Goal: Task Accomplishment & Management: Complete application form

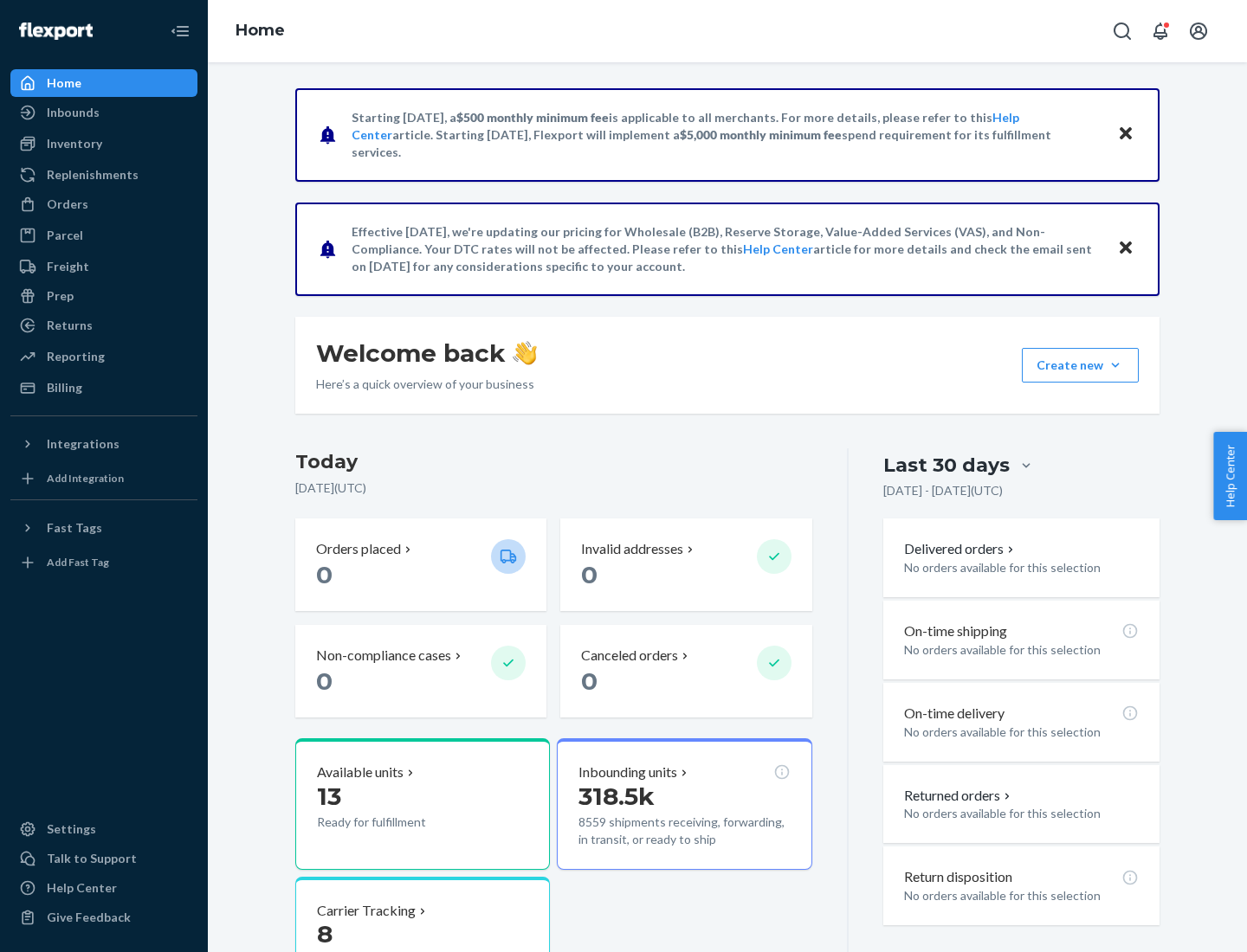
click at [1116, 365] on button "Create new Create new inbound Create new order Create new product" at bounding box center [1080, 365] width 116 height 34
click at [104, 113] on div "Inbounds" at bounding box center [103, 113] width 184 height 24
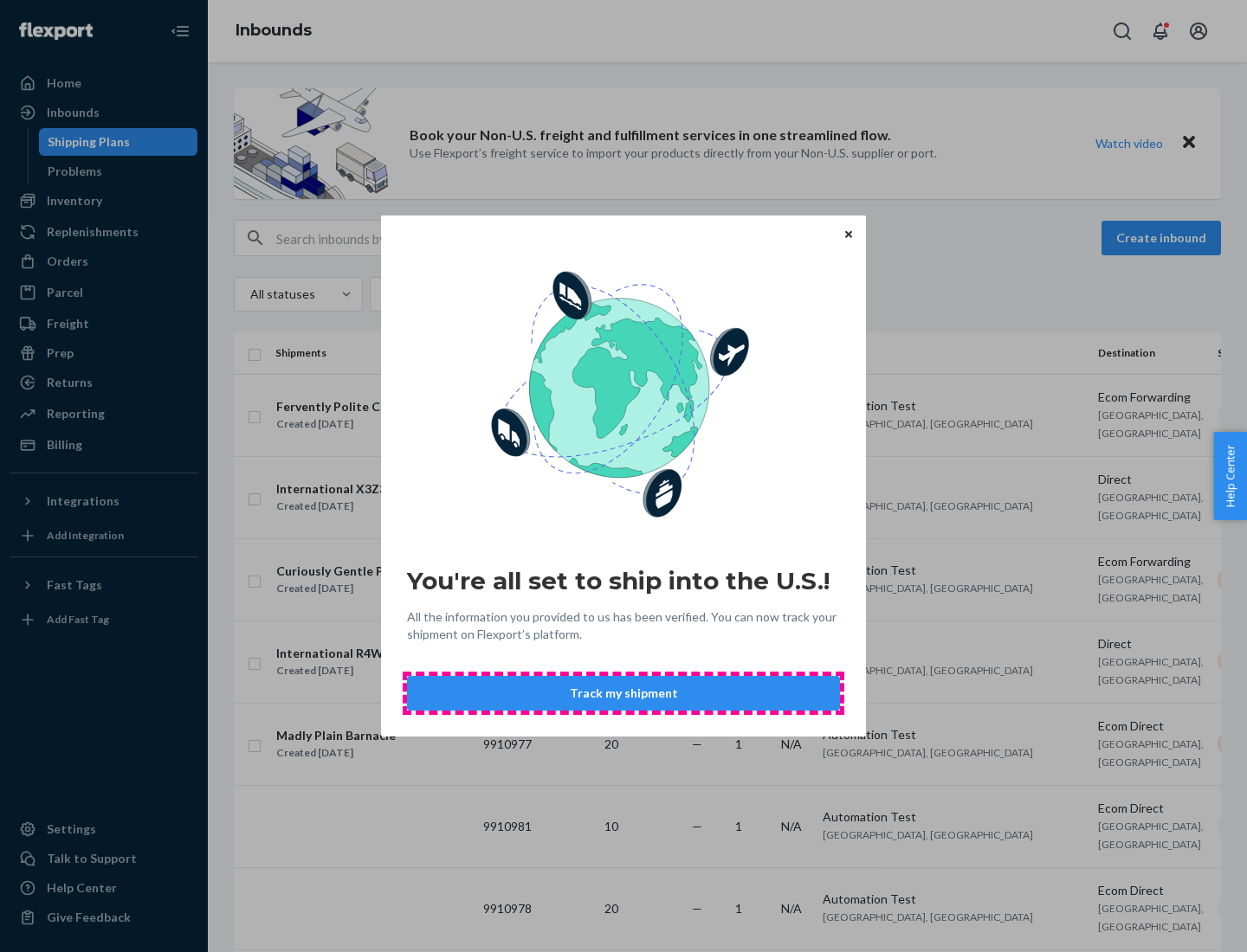
click at [624, 693] on button "Track my shipment" at bounding box center [624, 693] width 433 height 34
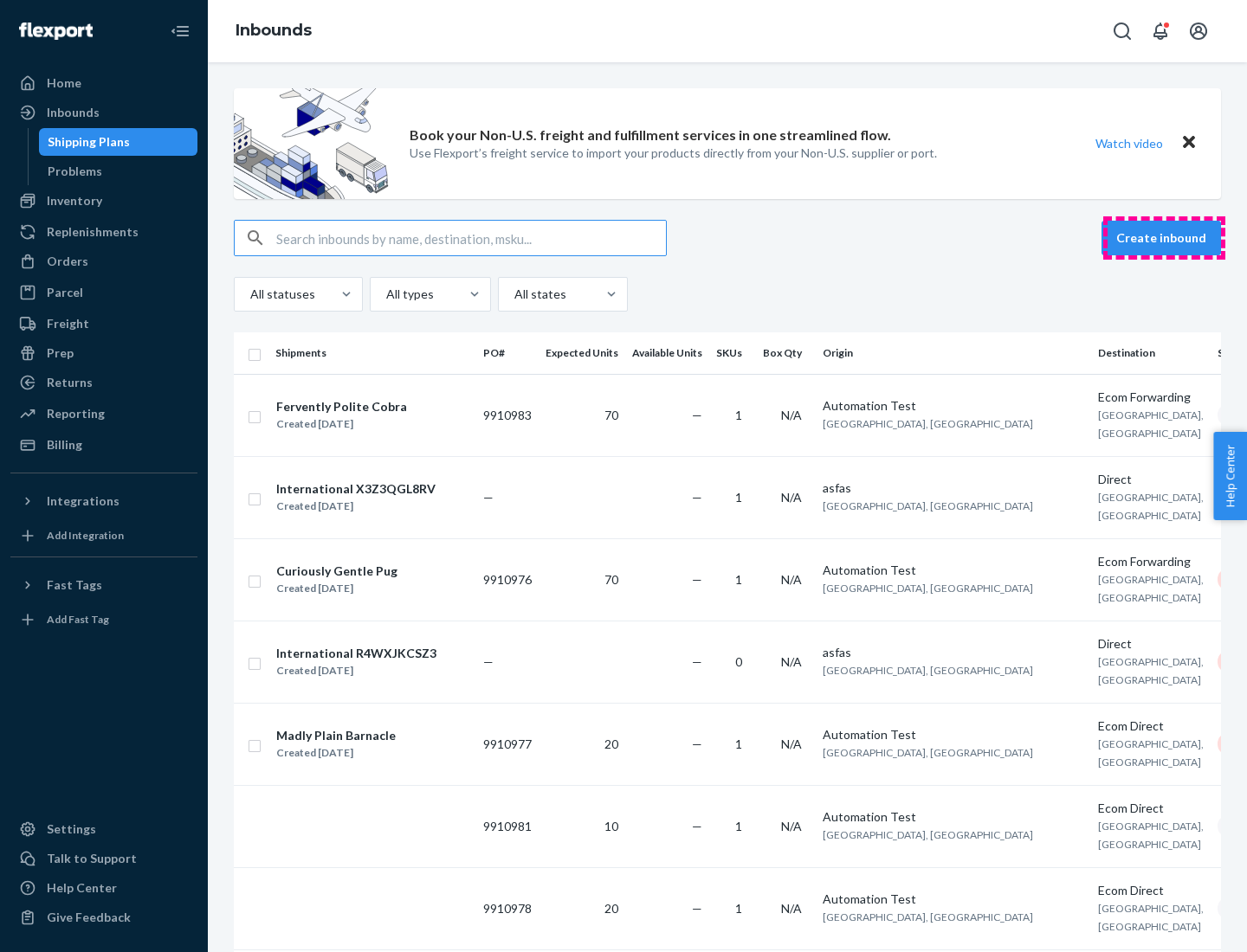
click at [1164, 238] on button "Create inbound" at bounding box center [1161, 238] width 119 height 34
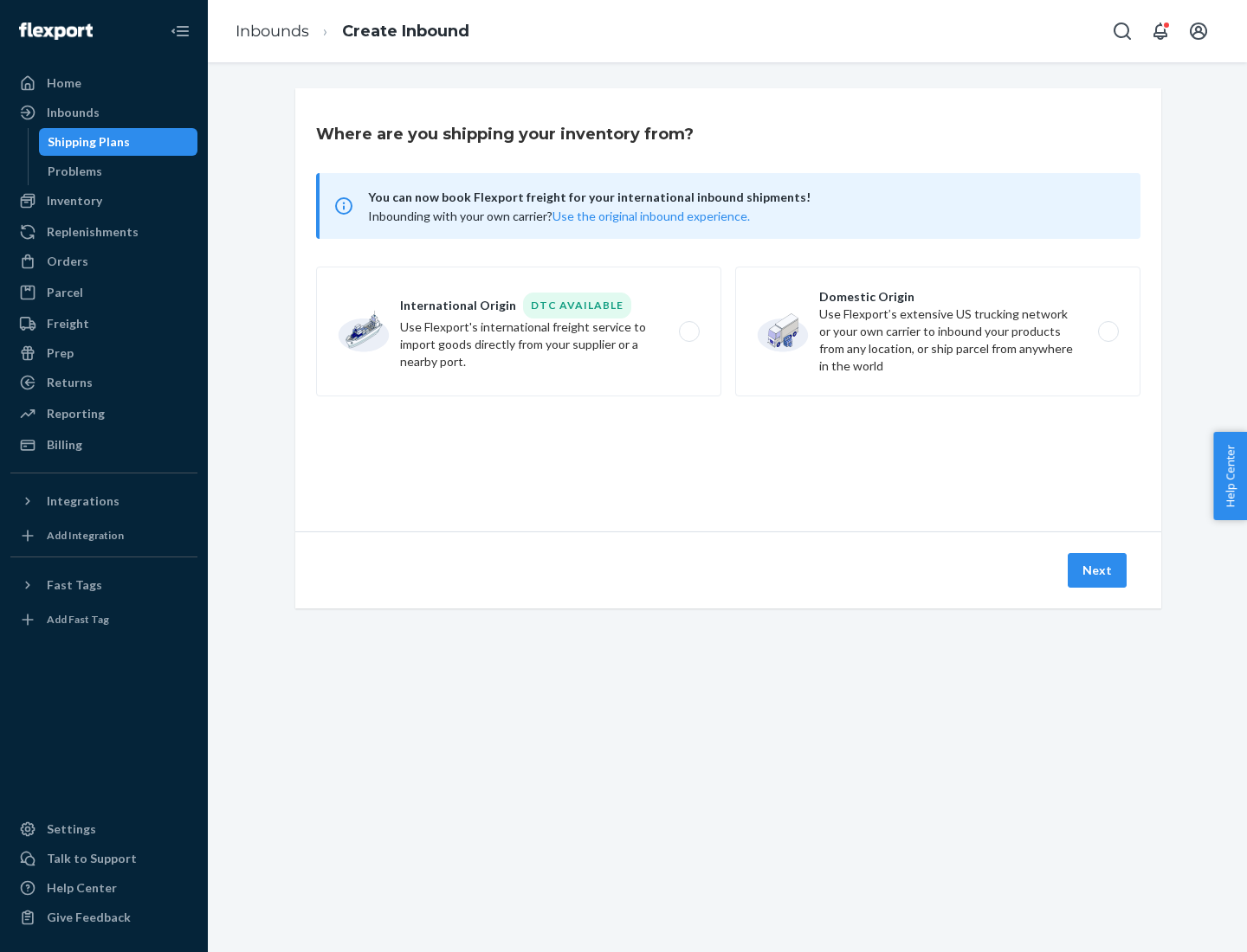
click at [519, 332] on label "International Origin DTC Available Use Flexport's international freight service…" at bounding box center [518, 331] width 405 height 129
click at [689, 332] on input "International Origin DTC Available Use Flexport's international freight service…" at bounding box center [694, 332] width 11 height 11
radio input "true"
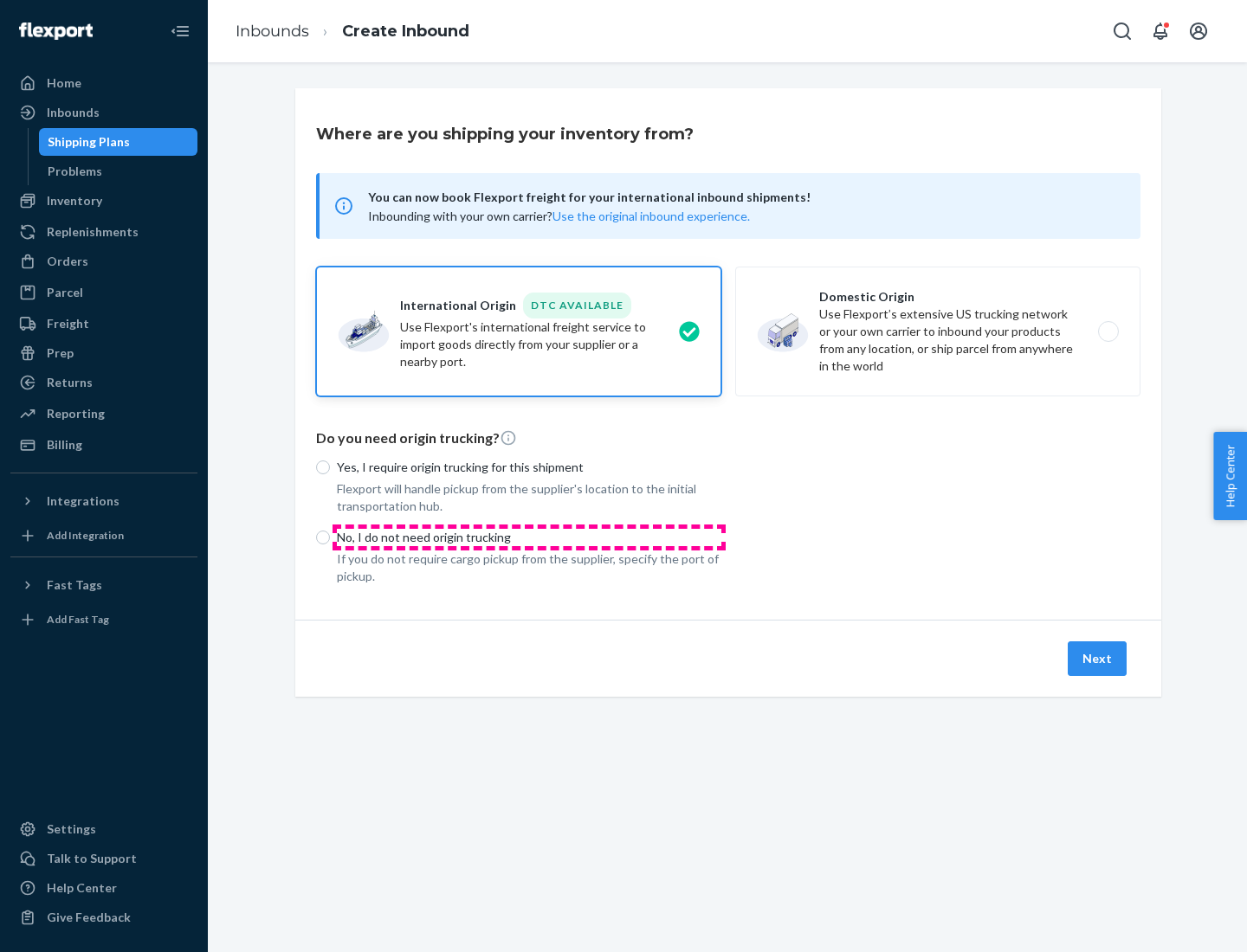
click at [529, 537] on p "No, I do not need origin trucking" at bounding box center [529, 537] width 385 height 18
click at [330, 537] on input "No, I do not need origin trucking" at bounding box center [322, 537] width 14 height 14
radio input "true"
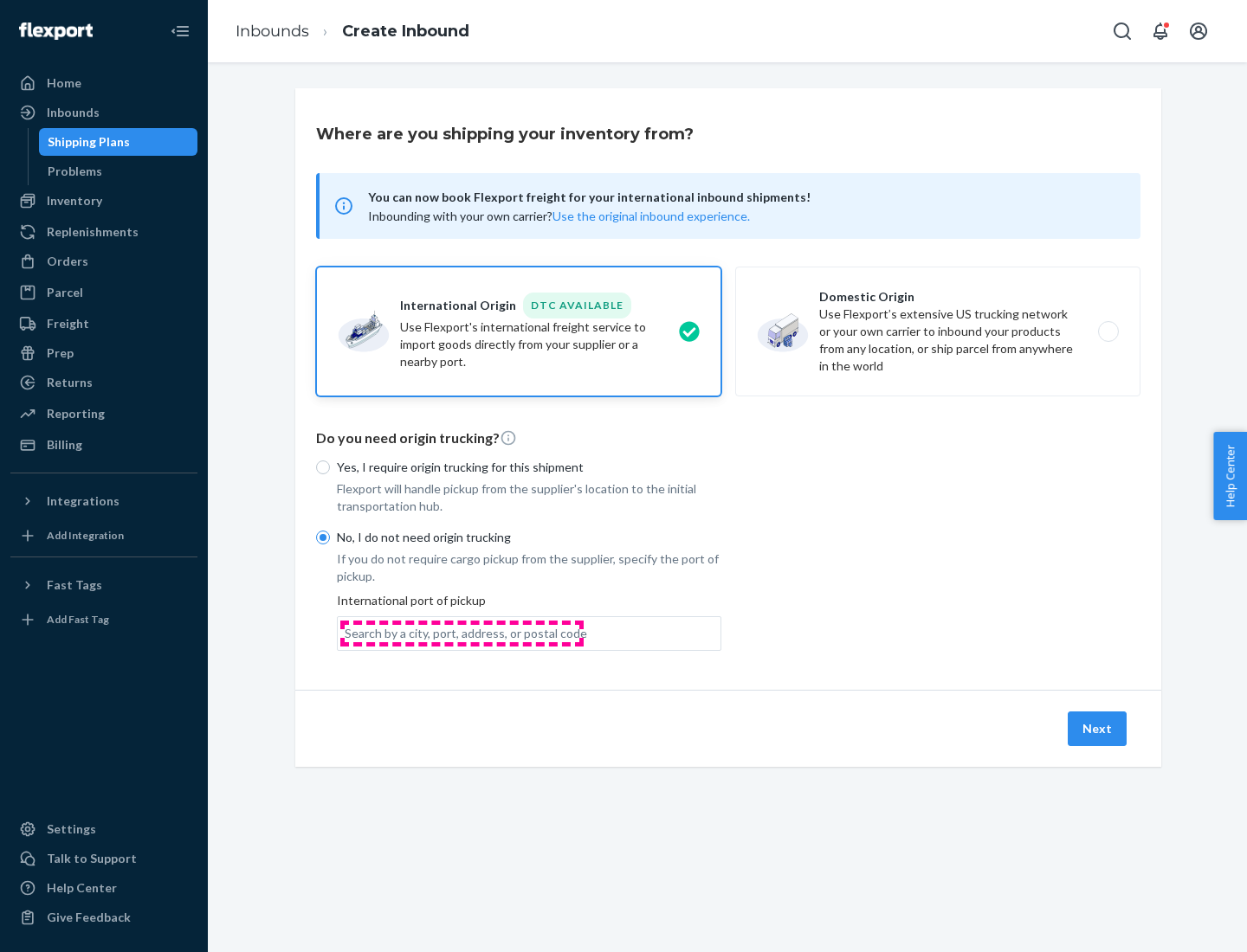
click at [461, 632] on div "Search by a city, port, address, or postal code" at bounding box center [466, 633] width 242 height 18
click at [347, 632] on input "Search by a city, port, address, or postal code" at bounding box center [346, 633] width 2 height 18
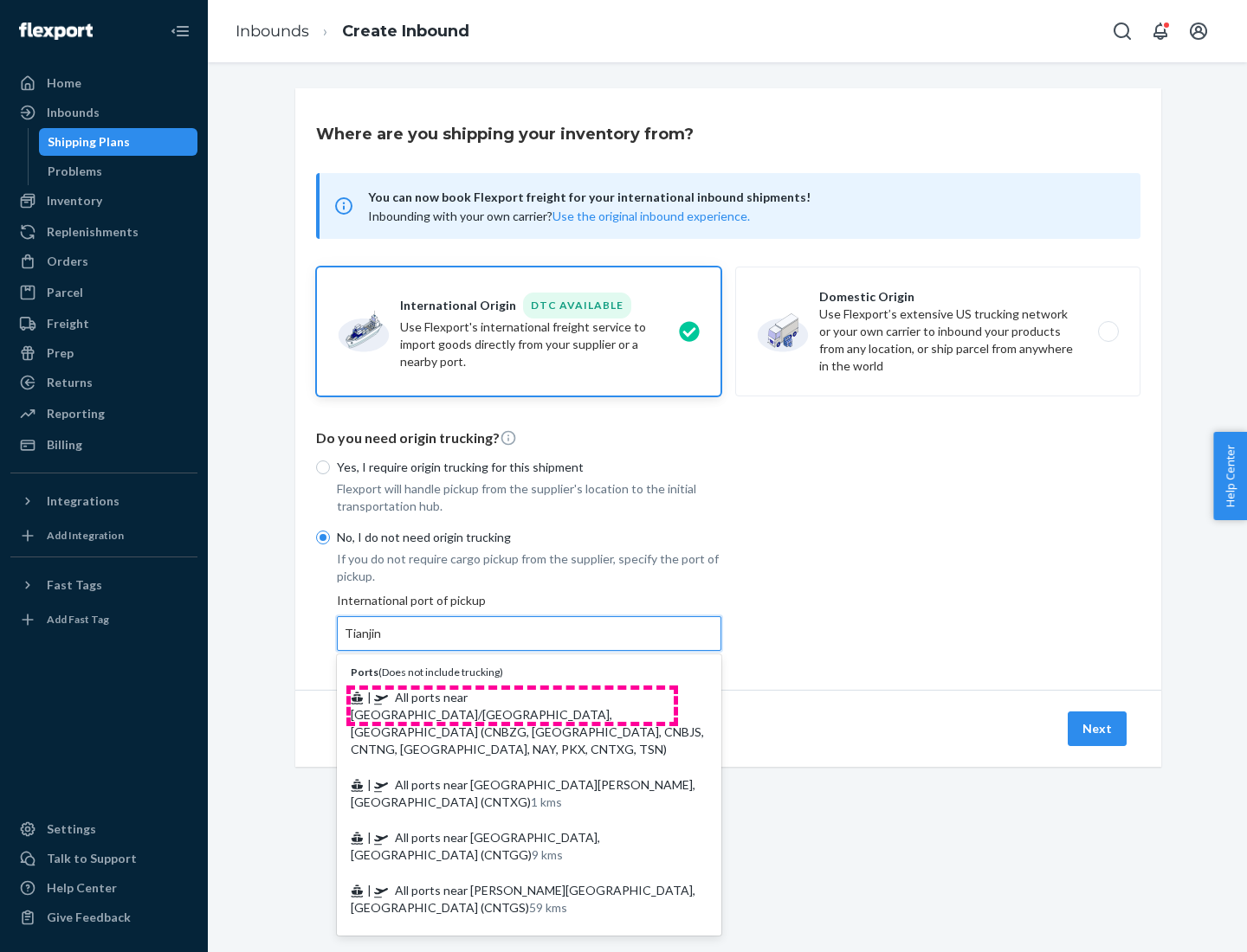
click at [512, 697] on span "| All ports near [GEOGRAPHIC_DATA]/[GEOGRAPHIC_DATA], [GEOGRAPHIC_DATA] (CNBZG,…" at bounding box center [527, 724] width 353 height 67
click at [383, 643] on input "Tianjin" at bounding box center [363, 633] width 38 height 18
type input "All ports near [GEOGRAPHIC_DATA]/[GEOGRAPHIC_DATA], [GEOGRAPHIC_DATA] (CNBZG, […"
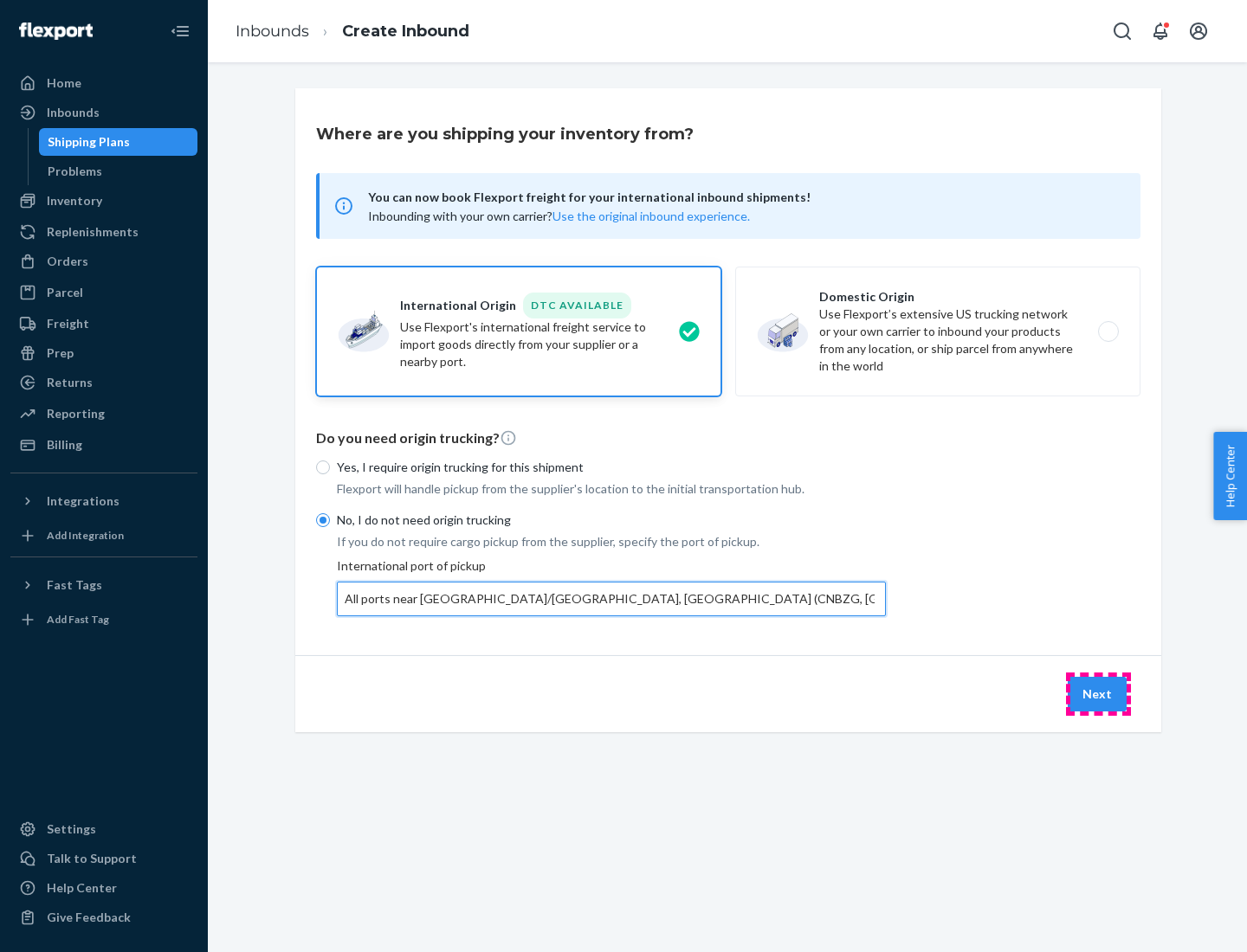
click at [1098, 693] on button "Next" at bounding box center [1097, 694] width 59 height 34
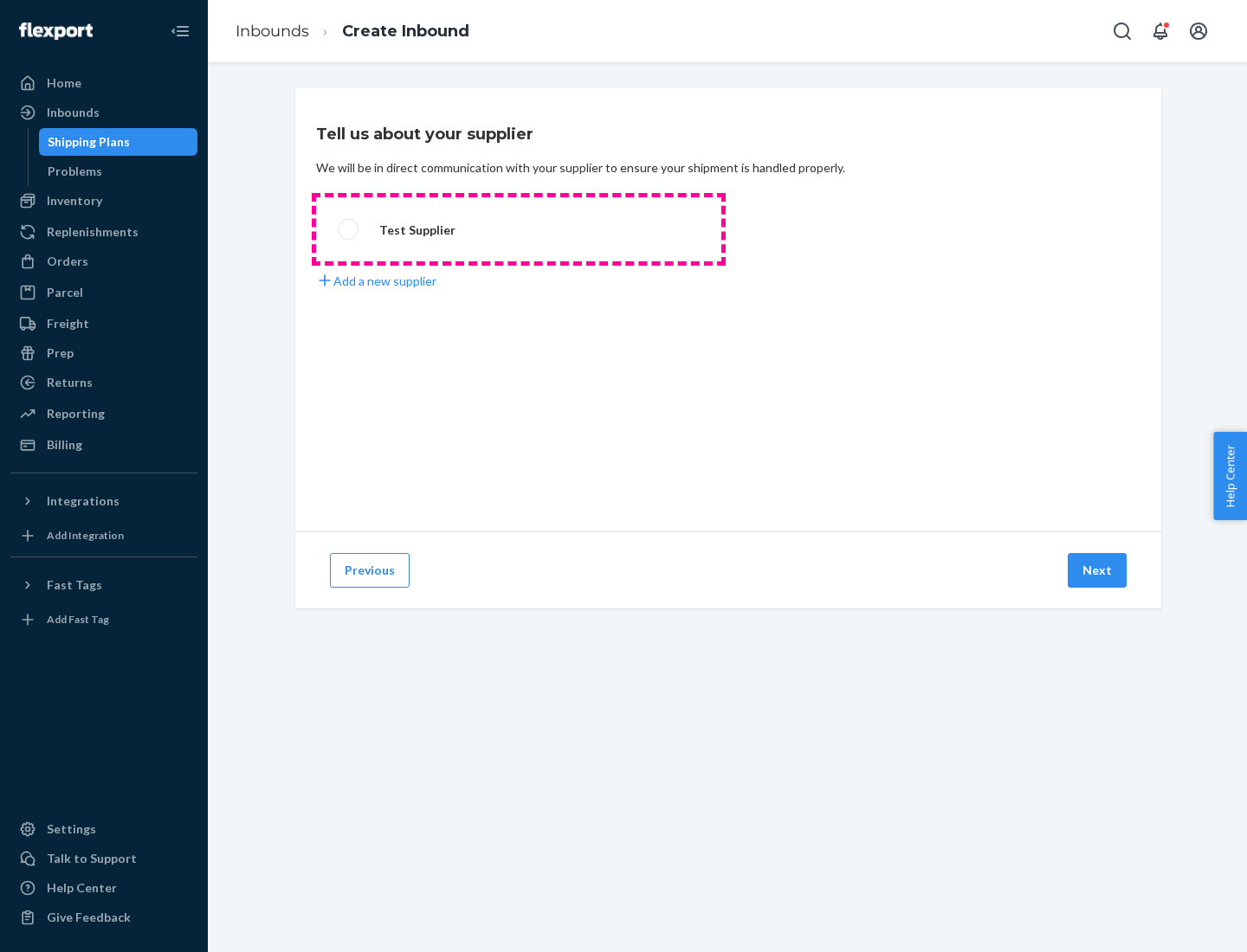
click at [519, 229] on label "Test Supplier" at bounding box center [518, 229] width 405 height 64
click at [349, 229] on input "Test Supplier" at bounding box center [343, 230] width 11 height 11
radio input "true"
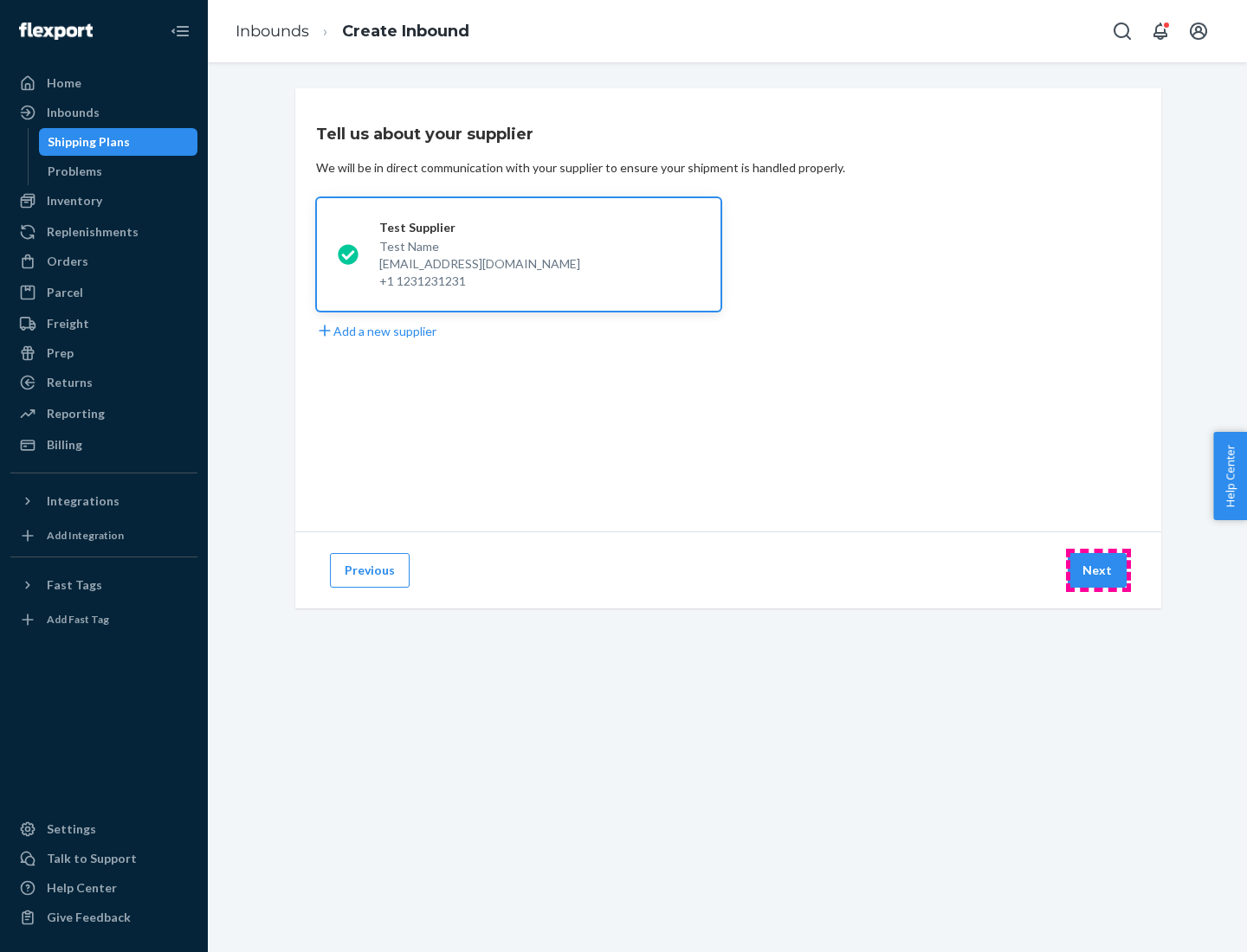
click at [1098, 570] on button "Next" at bounding box center [1097, 570] width 59 height 34
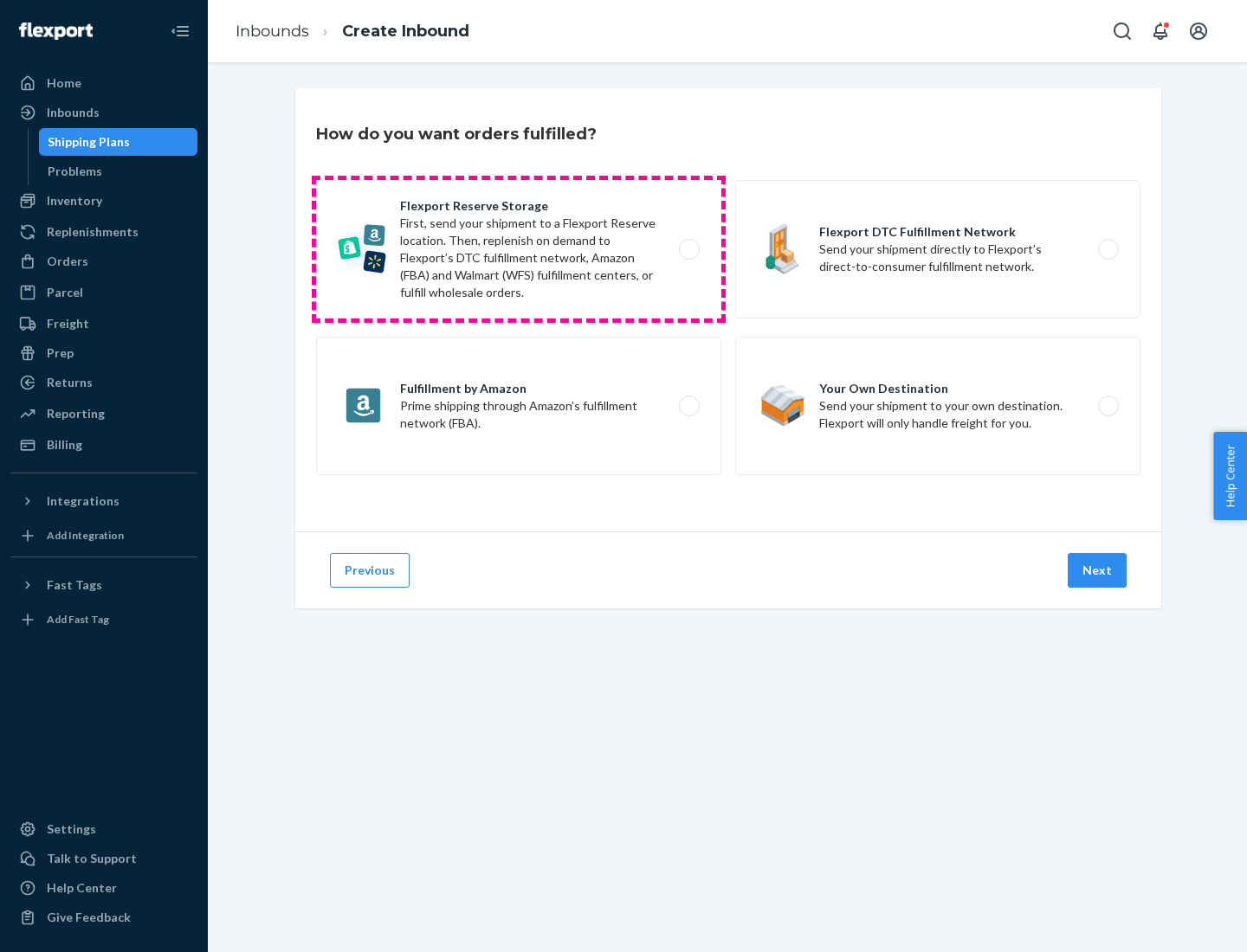
click at [519, 250] on label "Flexport Reserve Storage First, send your shipment to a Flexport Reserve locati…" at bounding box center [518, 249] width 405 height 139
click at [689, 250] on input "Flexport Reserve Storage First, send your shipment to a Flexport Reserve locati…" at bounding box center [694, 250] width 11 height 11
radio input "true"
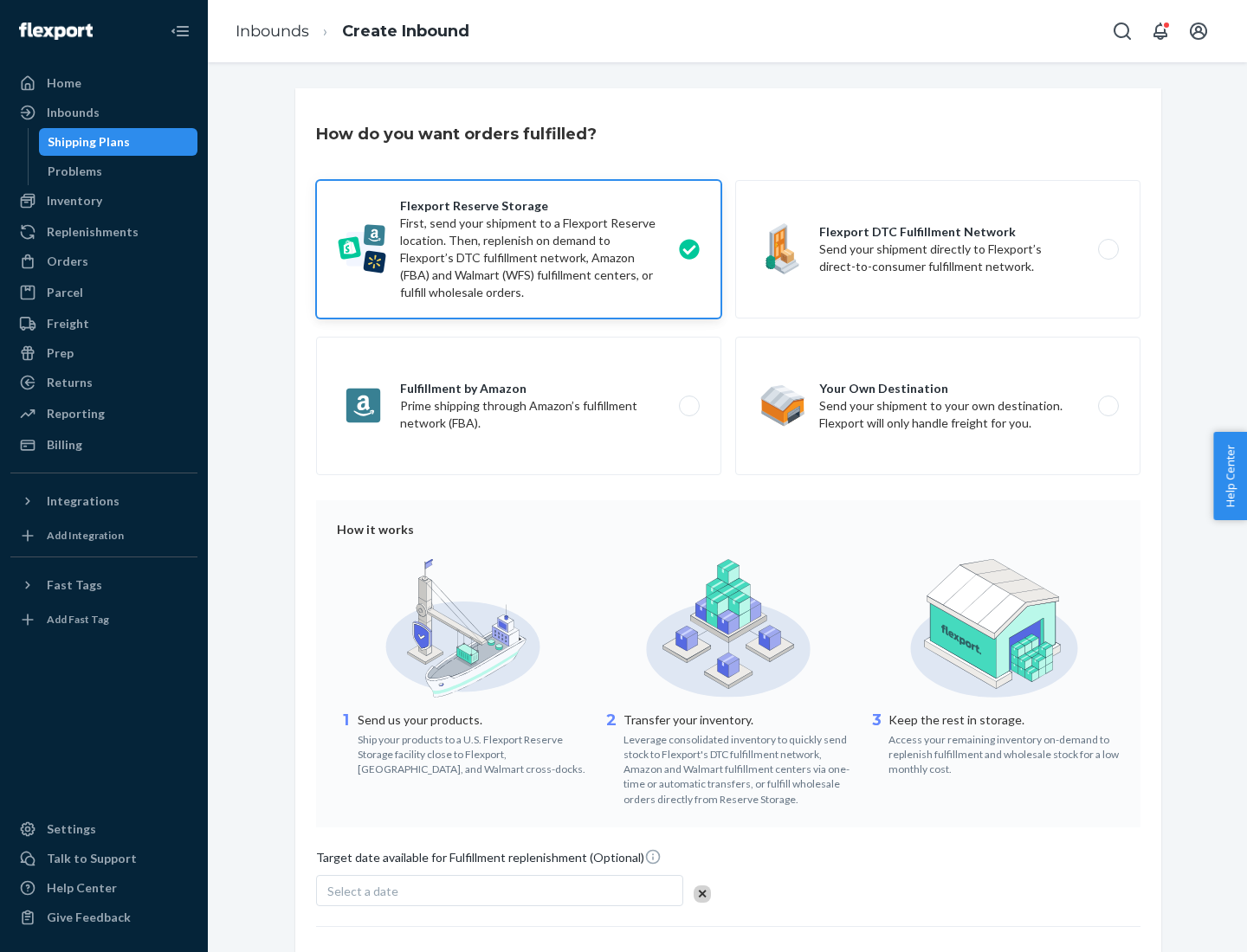
scroll to position [142, 0]
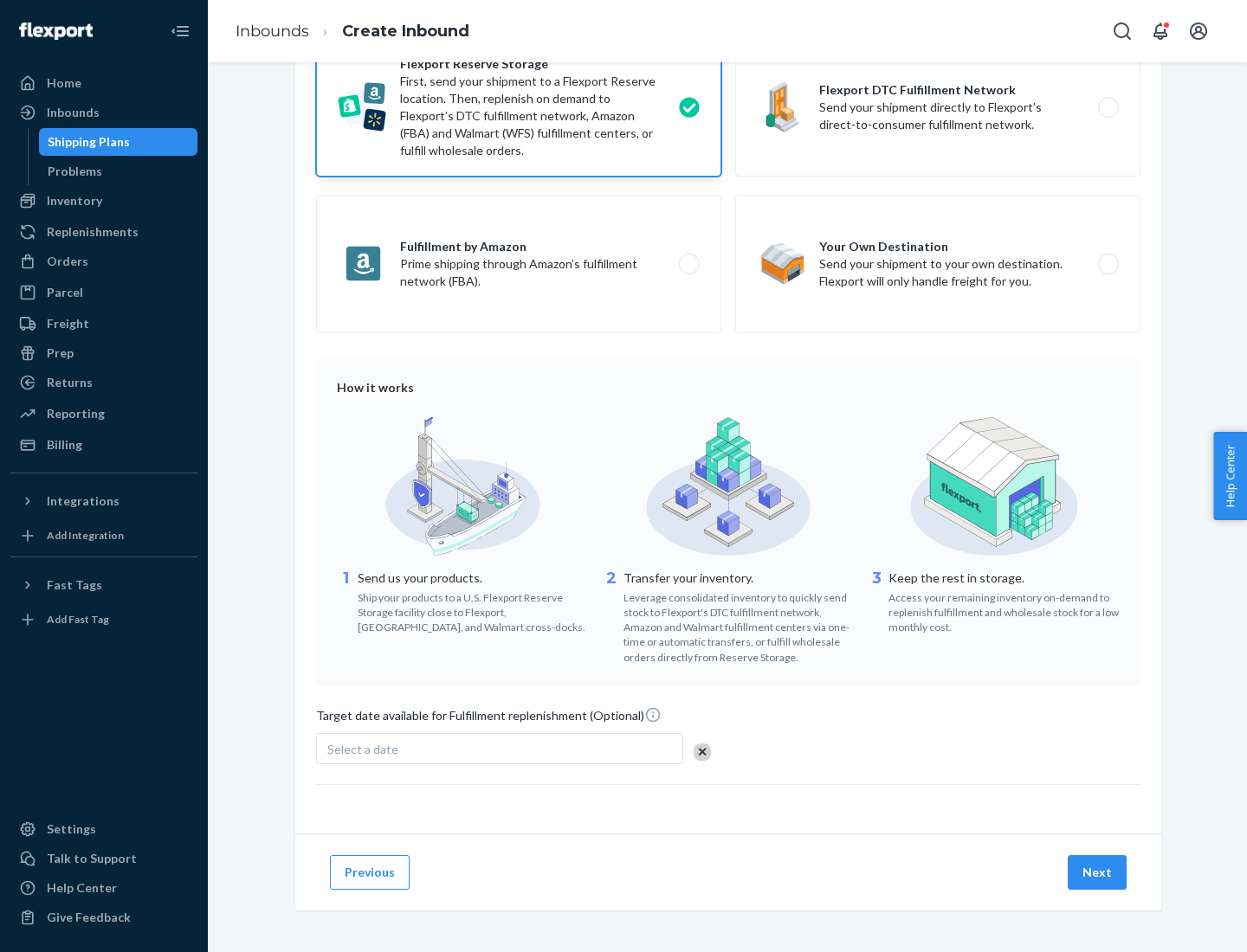
click at [1098, 872] on button "Next" at bounding box center [1097, 872] width 59 height 34
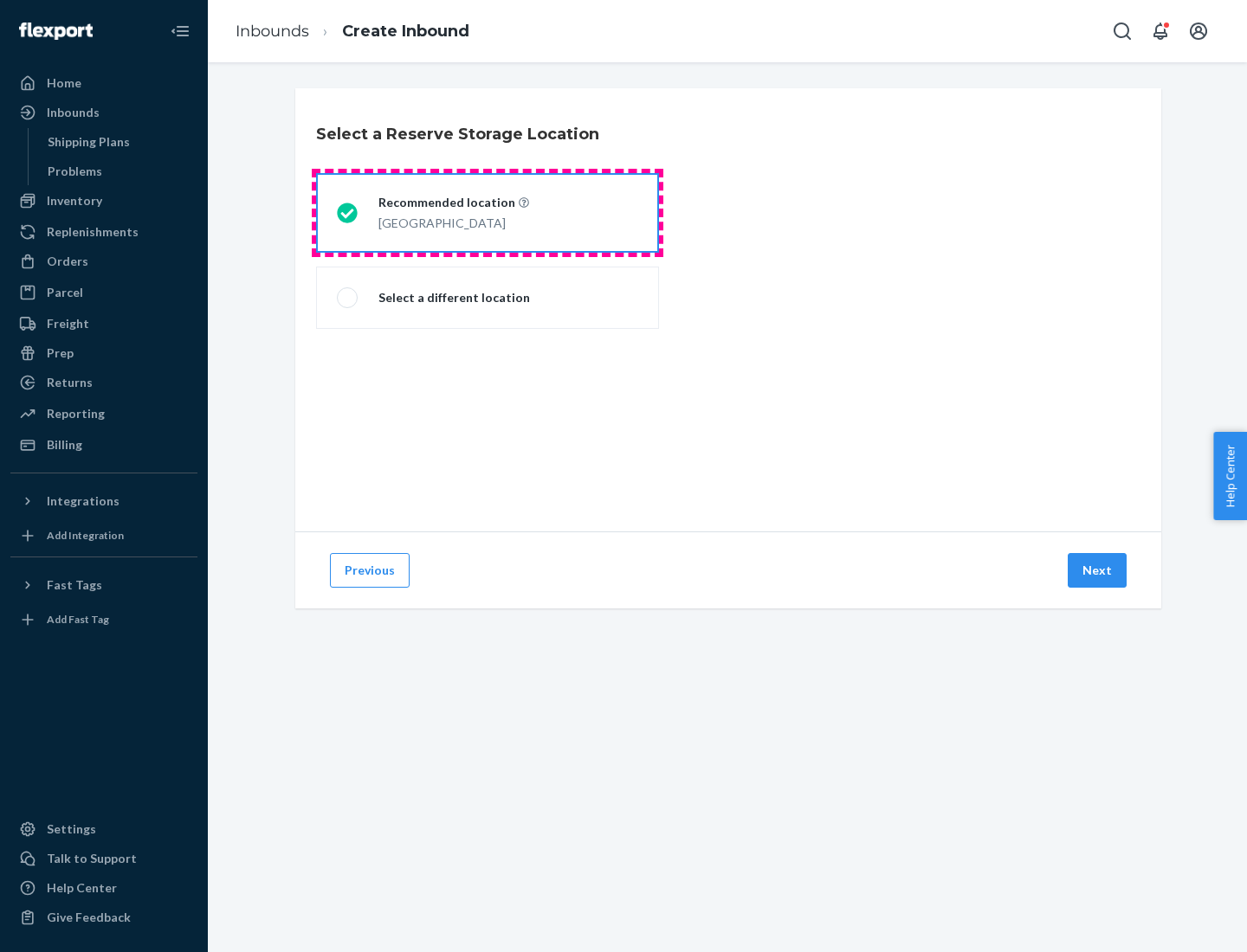
click at [487, 213] on div "[GEOGRAPHIC_DATA]" at bounding box center [454, 222] width 151 height 20
click at [349, 213] on input "Recommended location [GEOGRAPHIC_DATA]" at bounding box center [343, 213] width 11 height 11
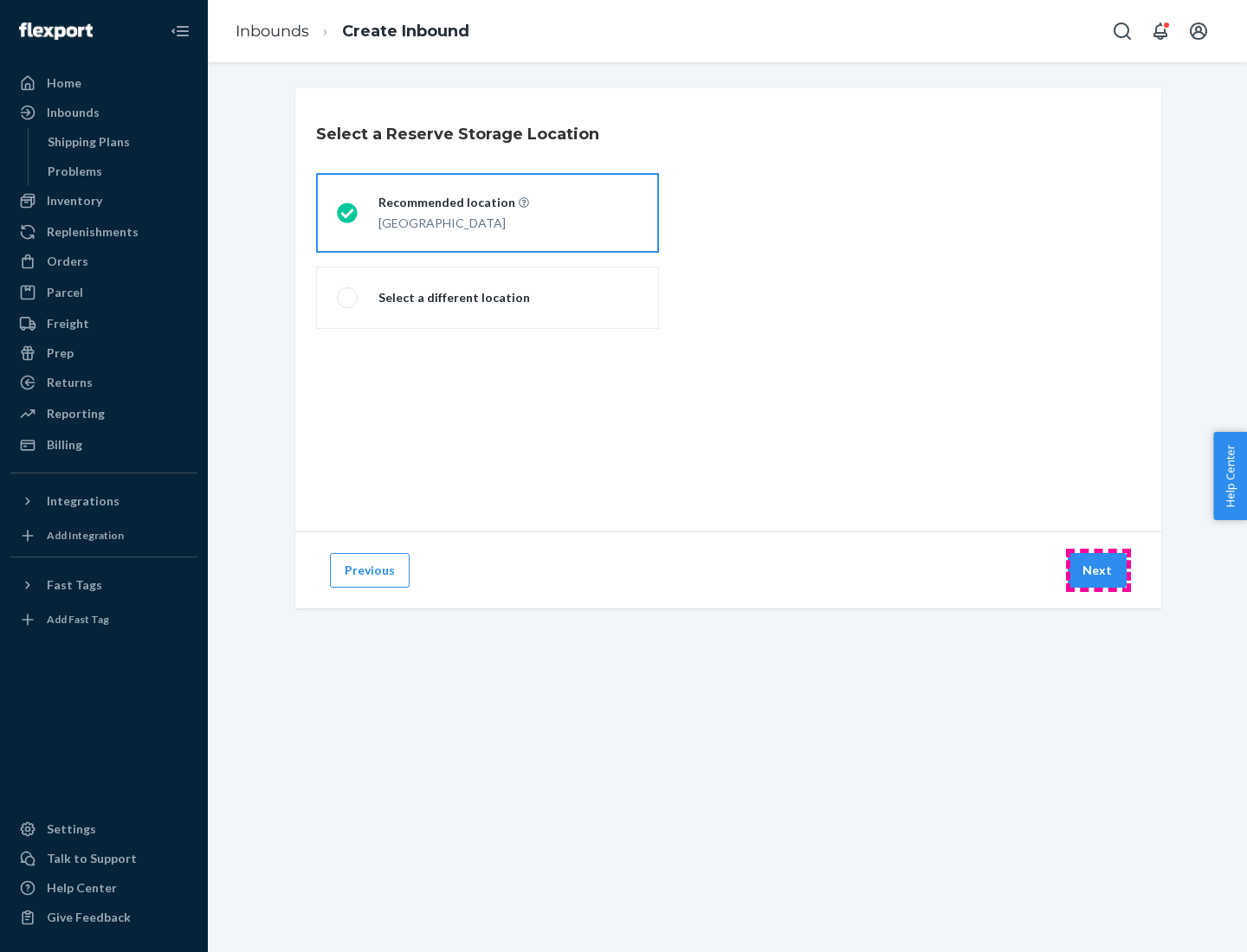
click at [1098, 570] on button "Next" at bounding box center [1097, 570] width 59 height 34
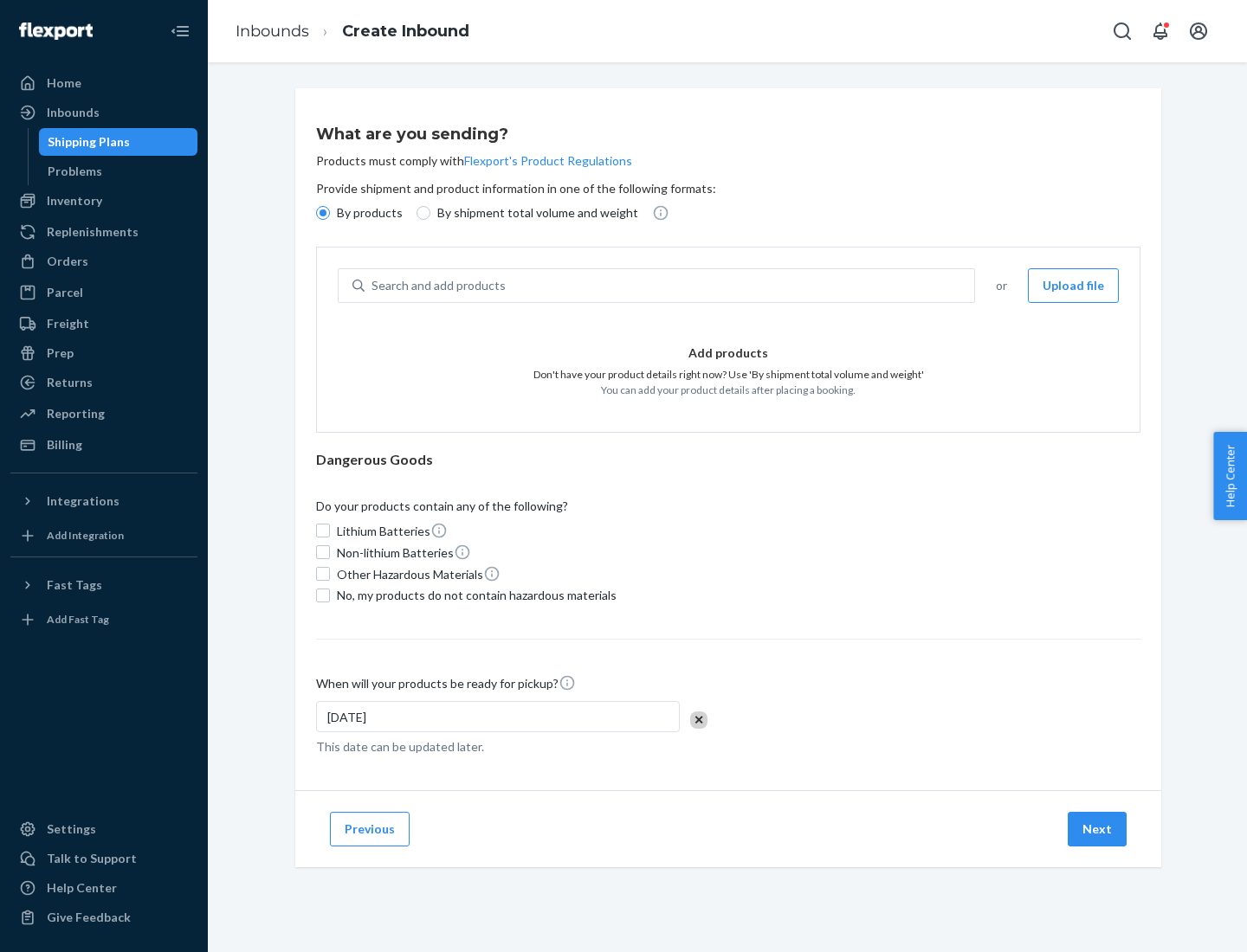
click at [670, 286] on div "Search and add products" at bounding box center [669, 285] width 610 height 31
click at [374, 286] on input "Search and add products" at bounding box center [373, 285] width 2 height 18
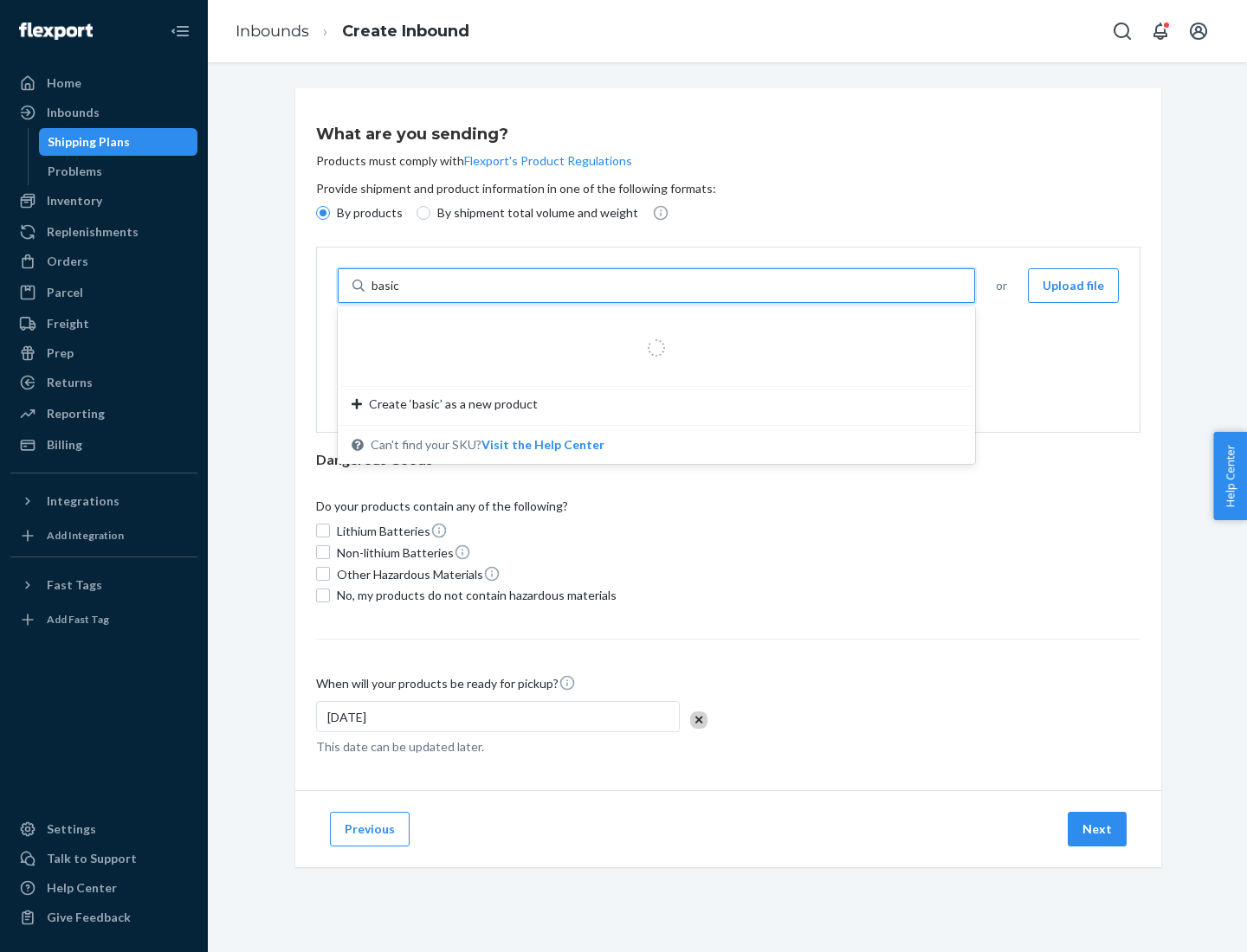
type input "basic"
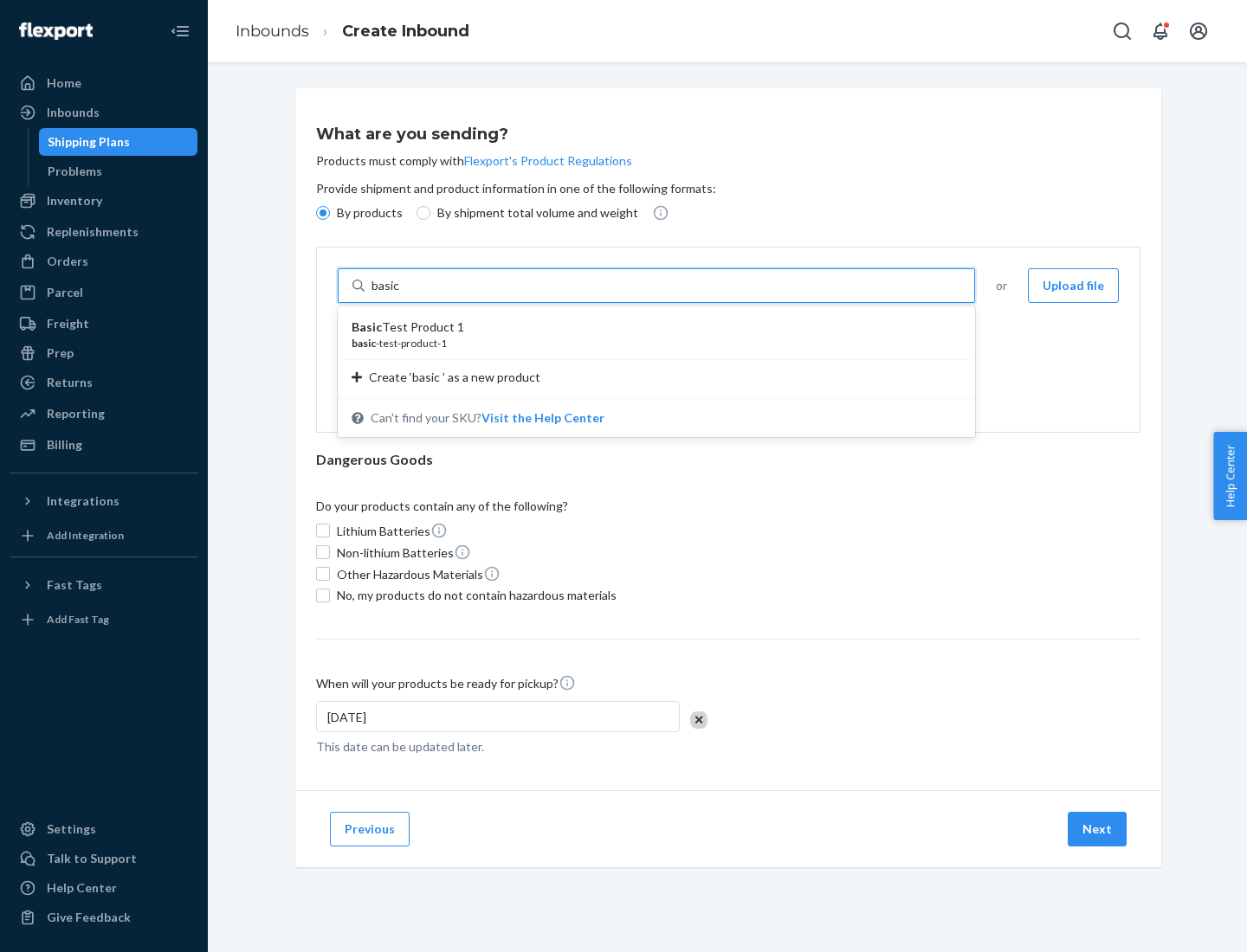
click at [651, 327] on div "Basic Test Product 1" at bounding box center [649, 327] width 596 height 18
click at [403, 294] on input "basic" at bounding box center [387, 285] width 31 height 18
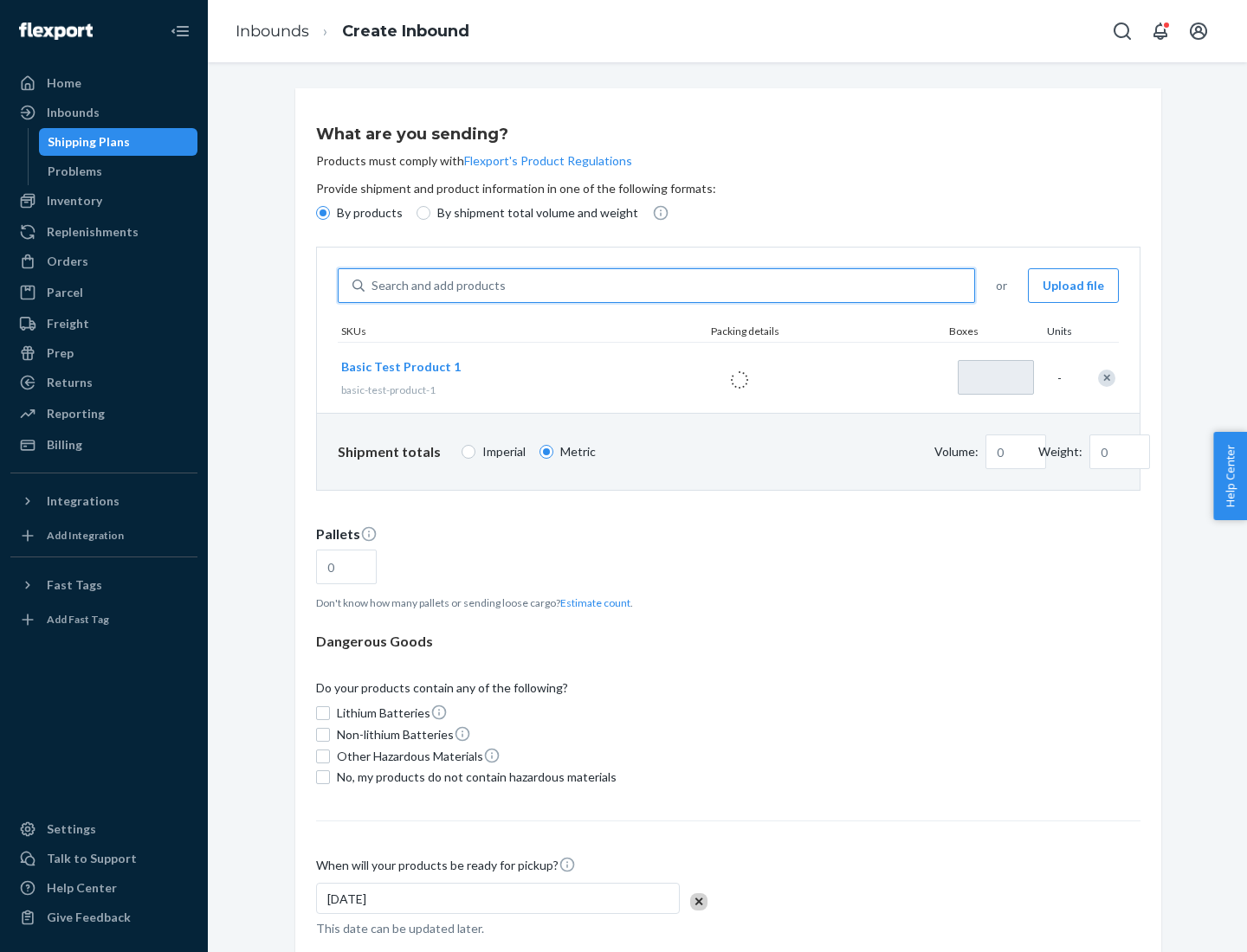
type input "1"
type input "1.09"
type input "3.27"
type input "3"
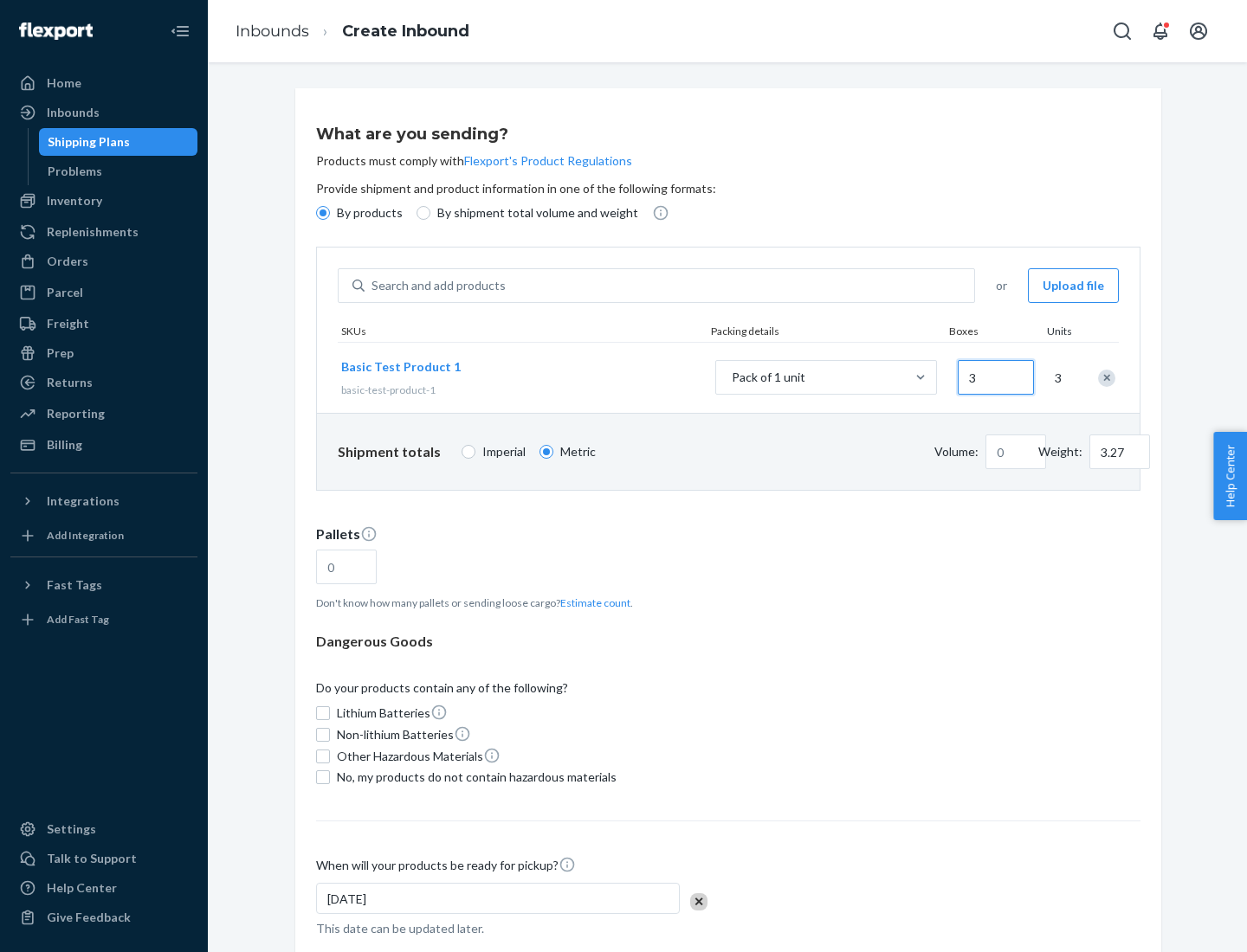
type input "0.01"
type input "32.66"
type input "30"
type input "0.07"
type input "326.59"
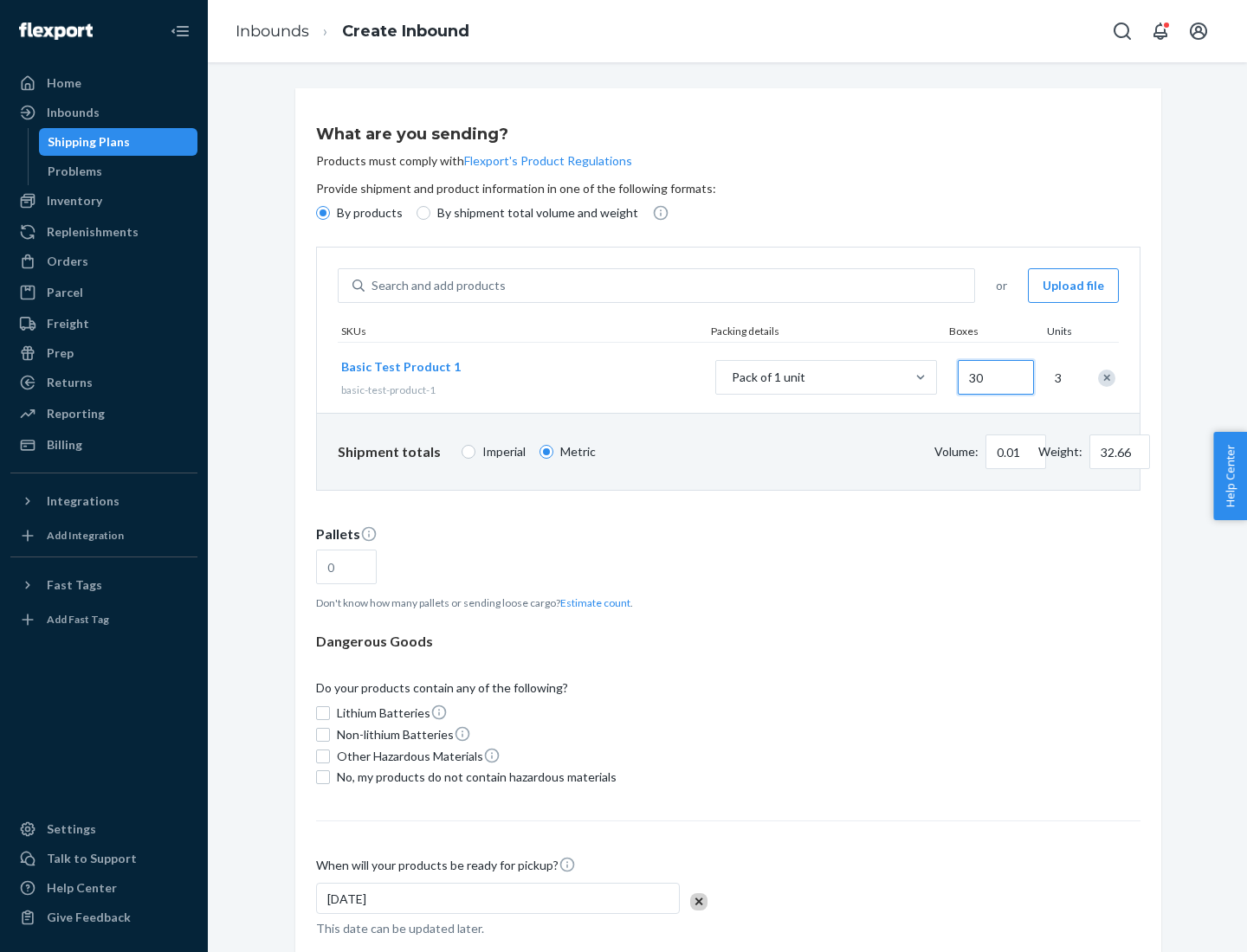
type input "300"
type input "0.68"
type input "3265.86"
type input "3000"
type input "1.09"
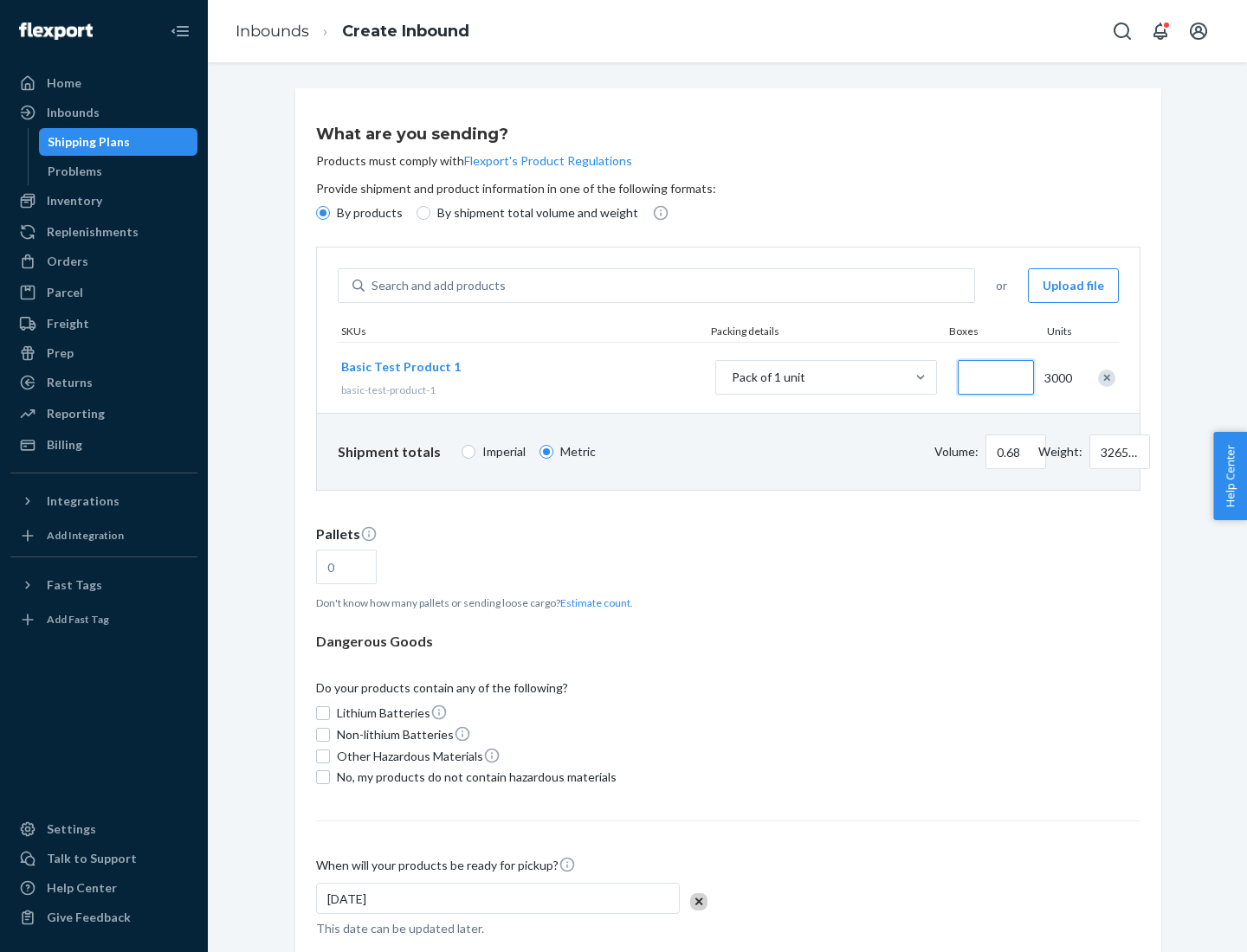
type input "1"
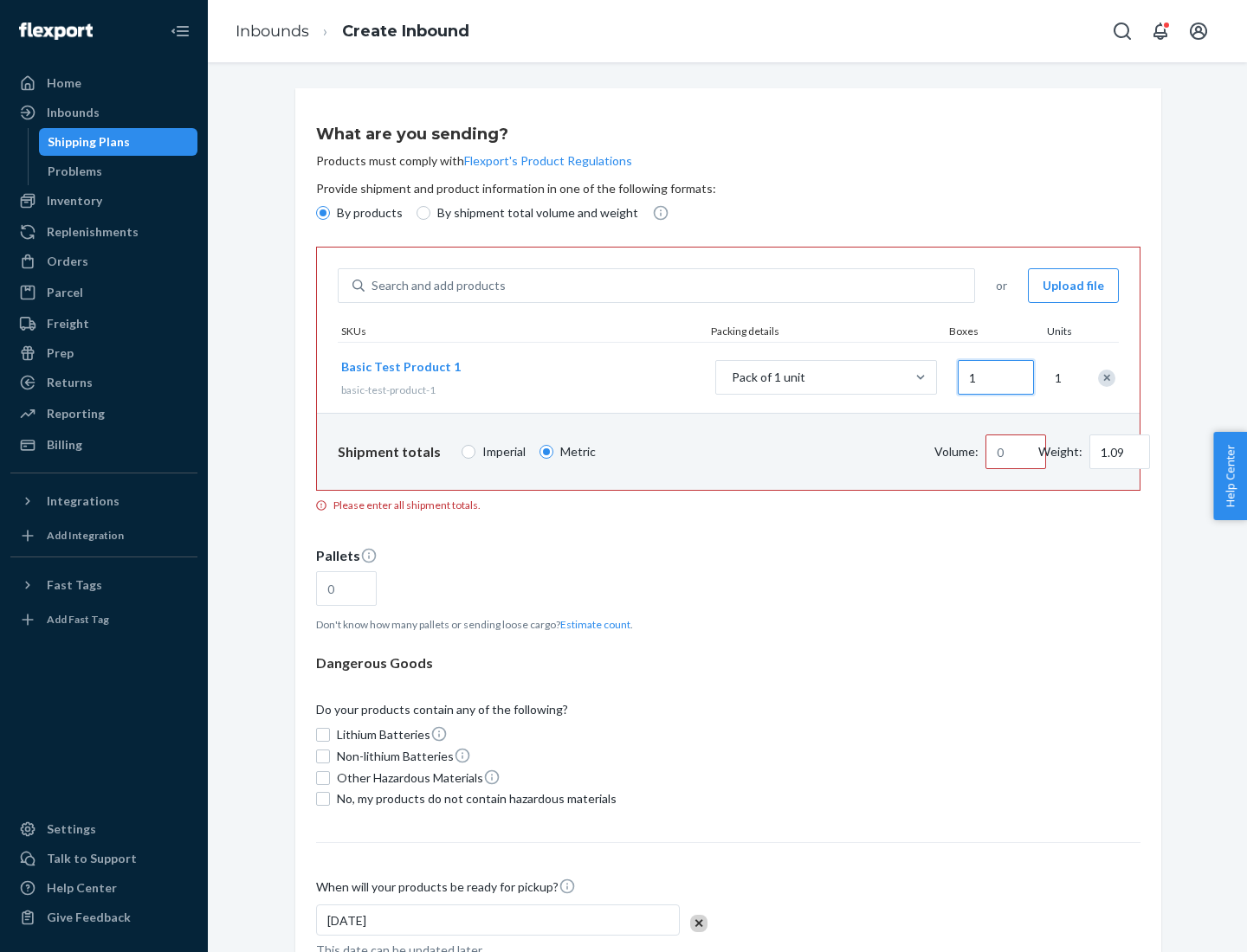
type input "10.89"
type input "10"
type input "0.02"
type input "108.86"
type input "100"
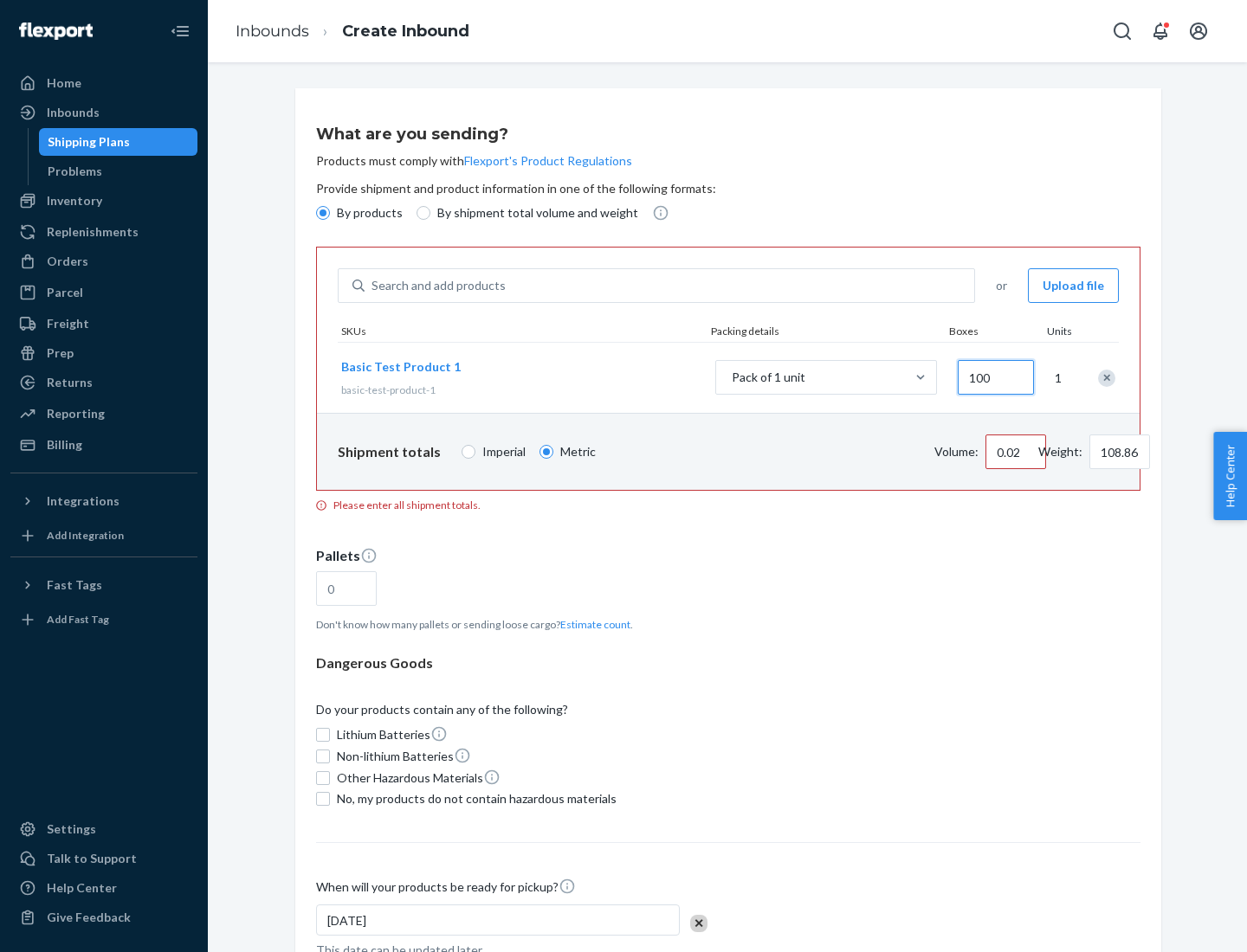
type input "0.23"
type input "1088.62"
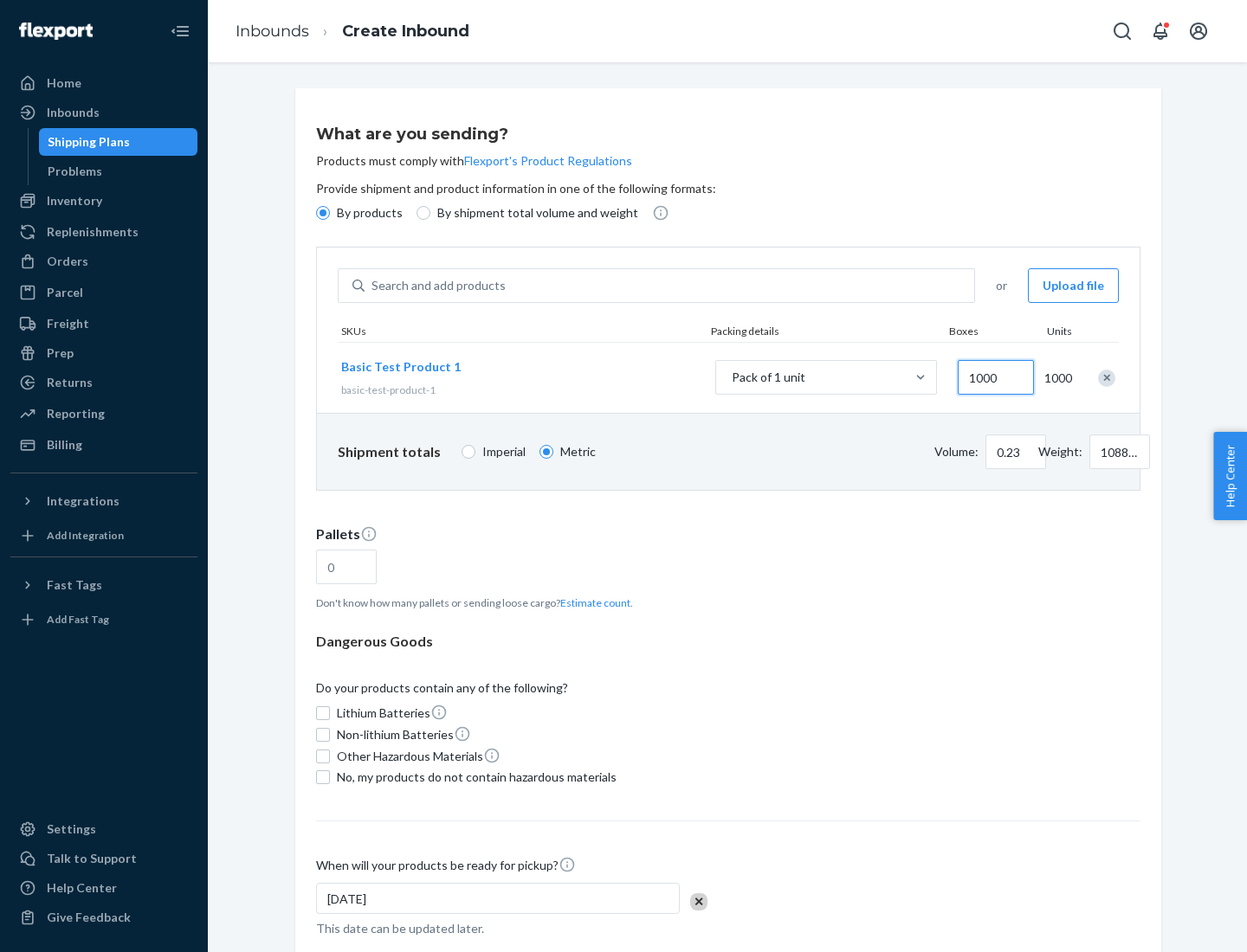
scroll to position [60, 0]
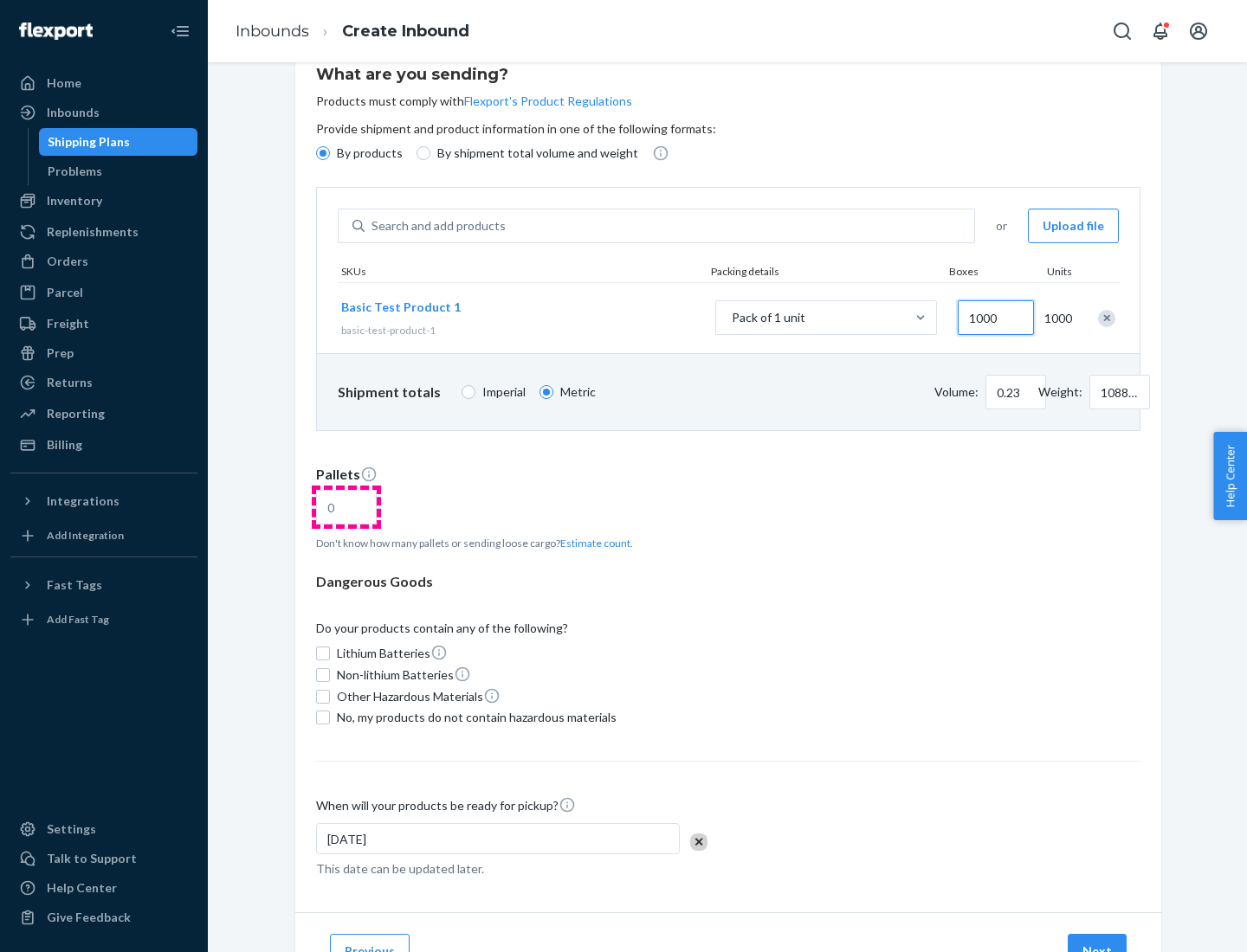
type input "1000"
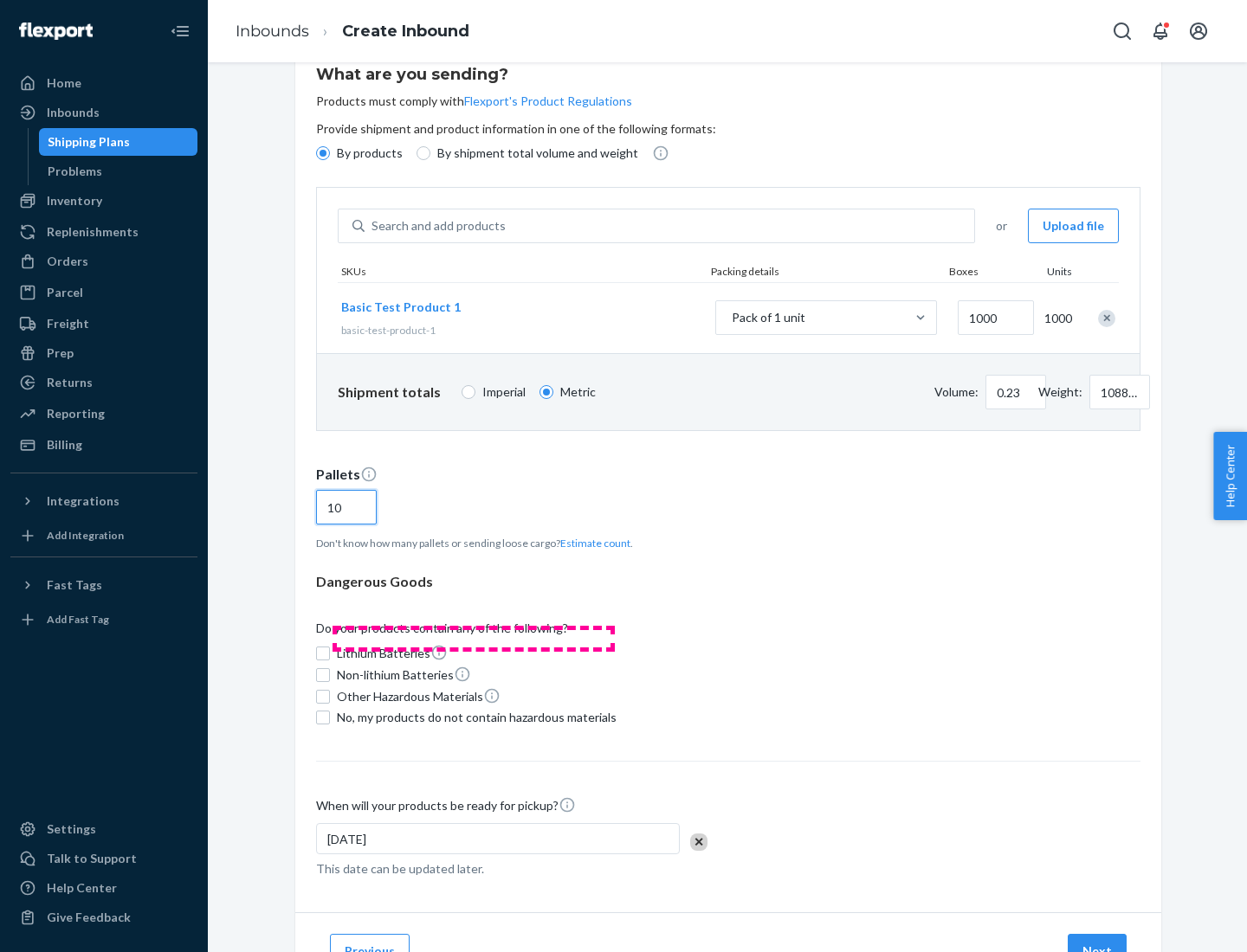
scroll to position [139, 0]
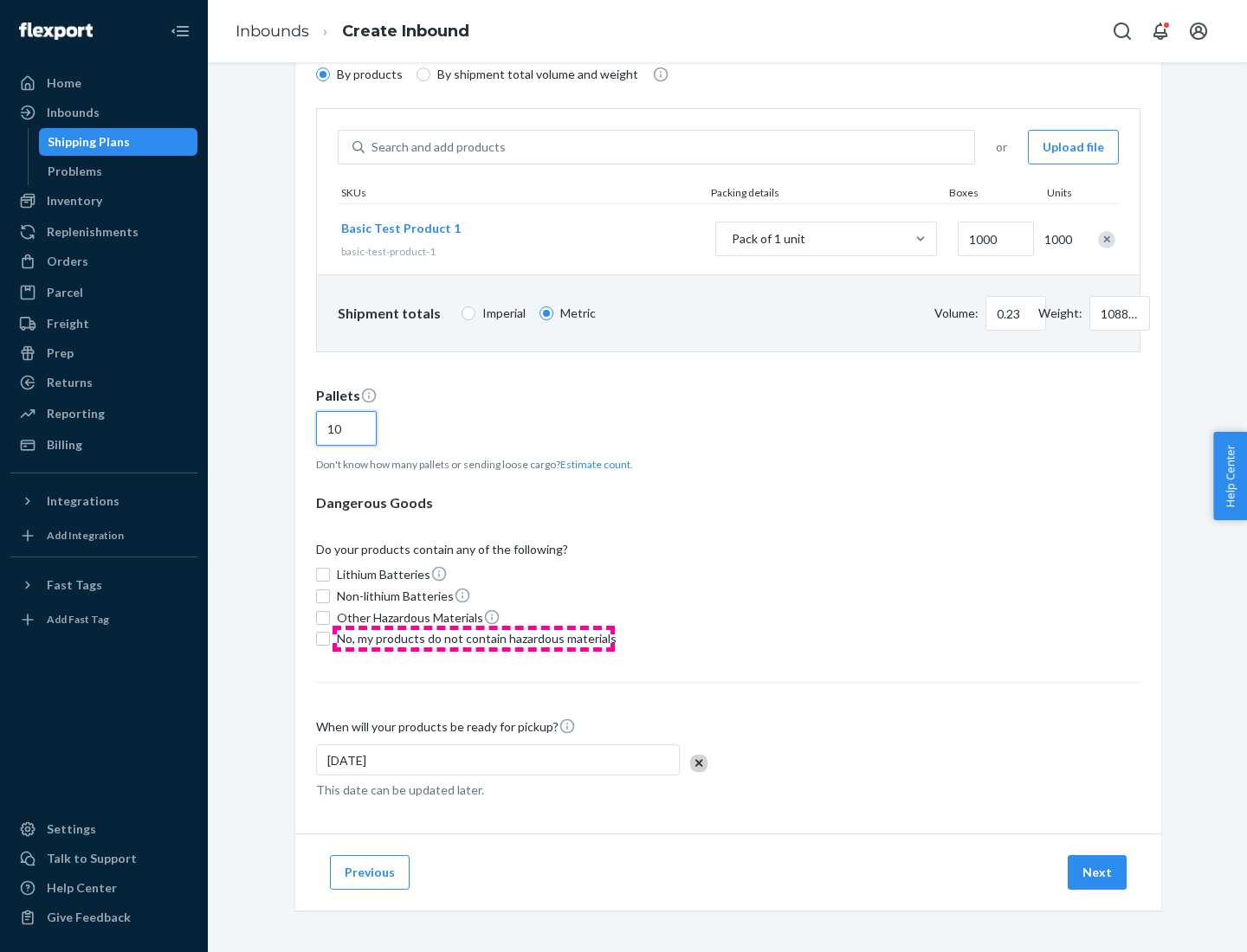
type input "10"
click at [473, 639] on span "No, my products do not contain hazardous materials" at bounding box center [477, 639] width 280 height 18
click at [330, 639] on input "No, my products do not contain hazardous materials" at bounding box center [322, 638] width 14 height 14
checkbox input "true"
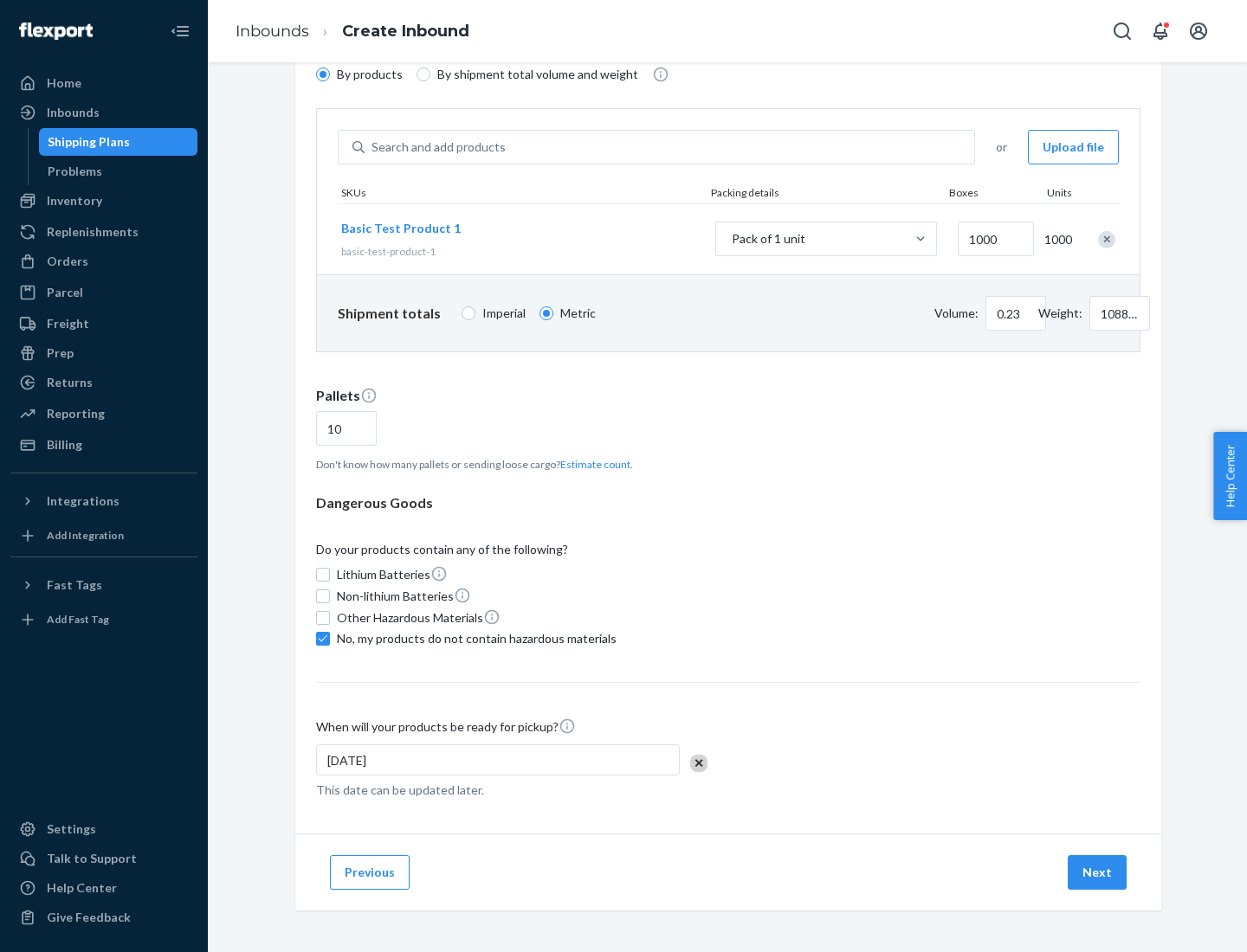
click at [1098, 873] on button "Next" at bounding box center [1097, 872] width 59 height 34
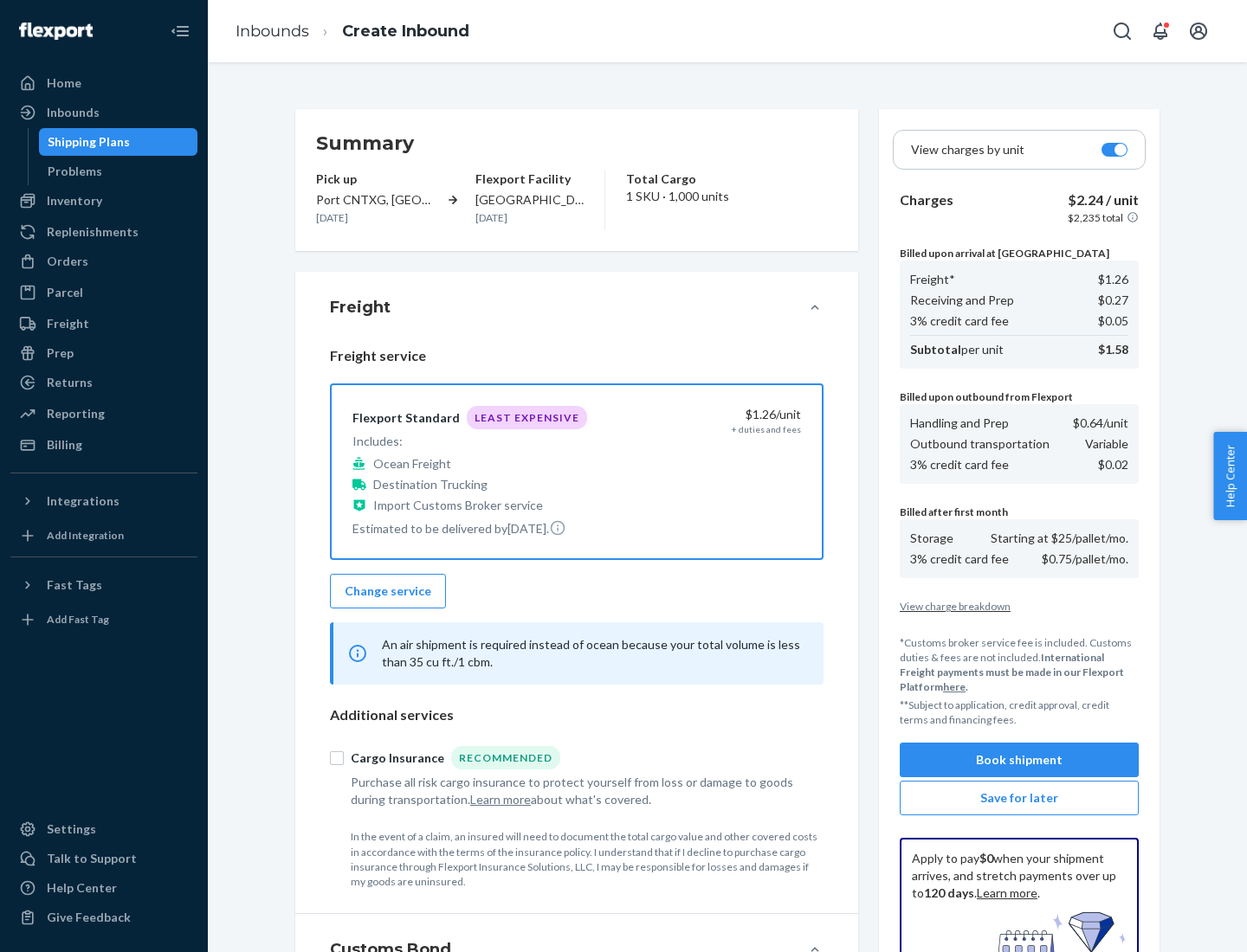
scroll to position [252, 0]
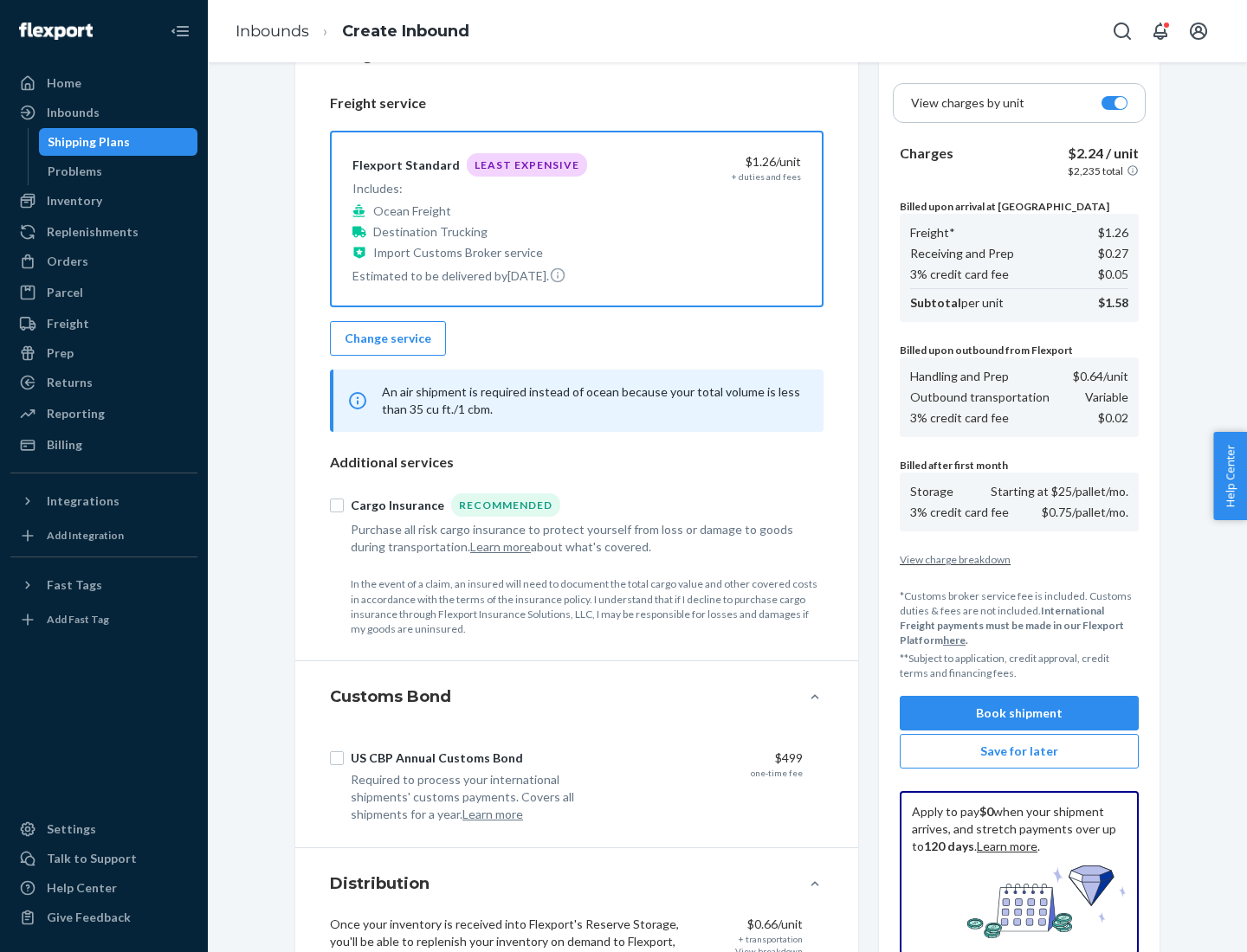
click at [1020, 714] on button "Book shipment" at bounding box center [1020, 713] width 240 height 34
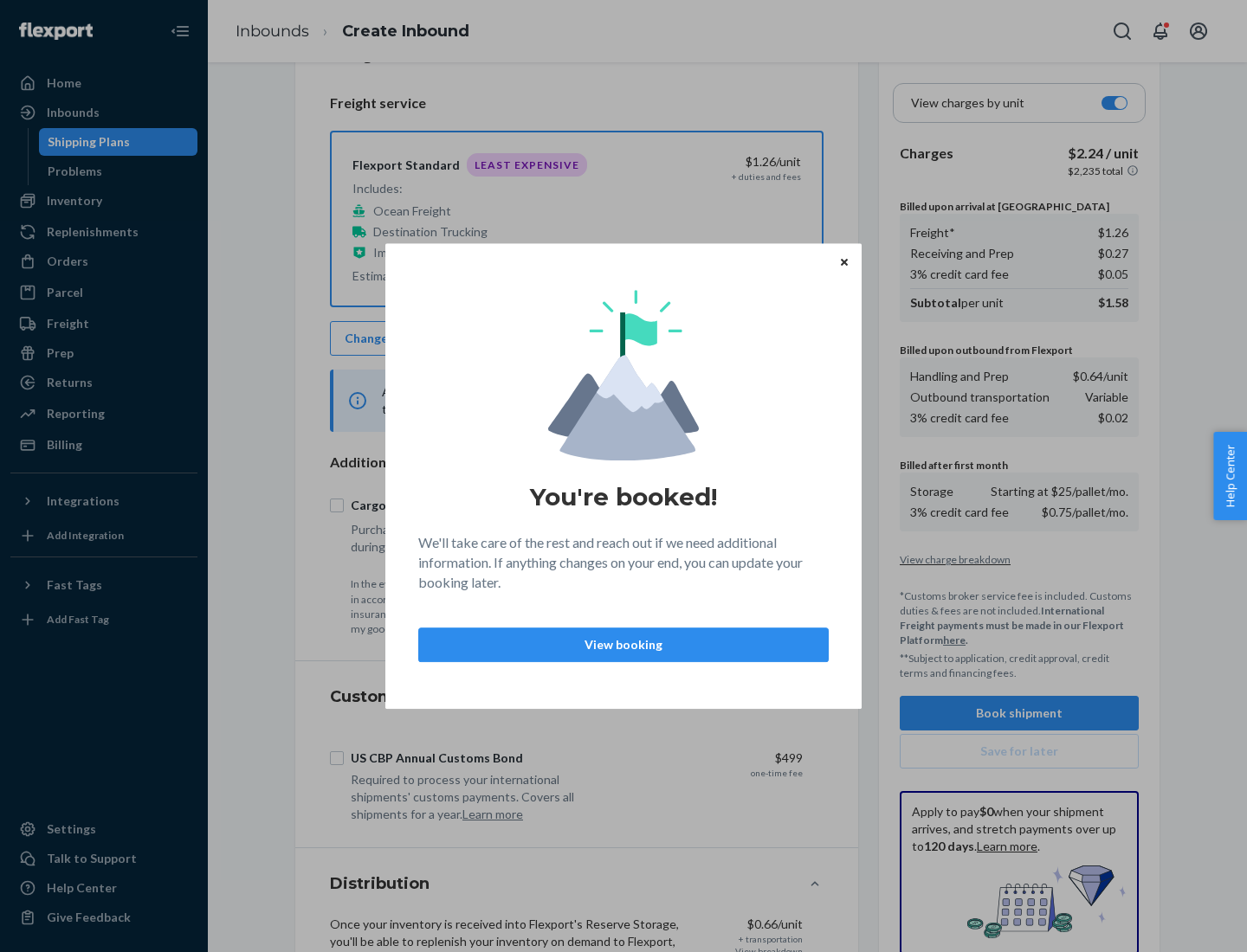
click at [624, 644] on p "View booking" at bounding box center [624, 645] width 381 height 18
